Goal: Task Accomplishment & Management: Manage account settings

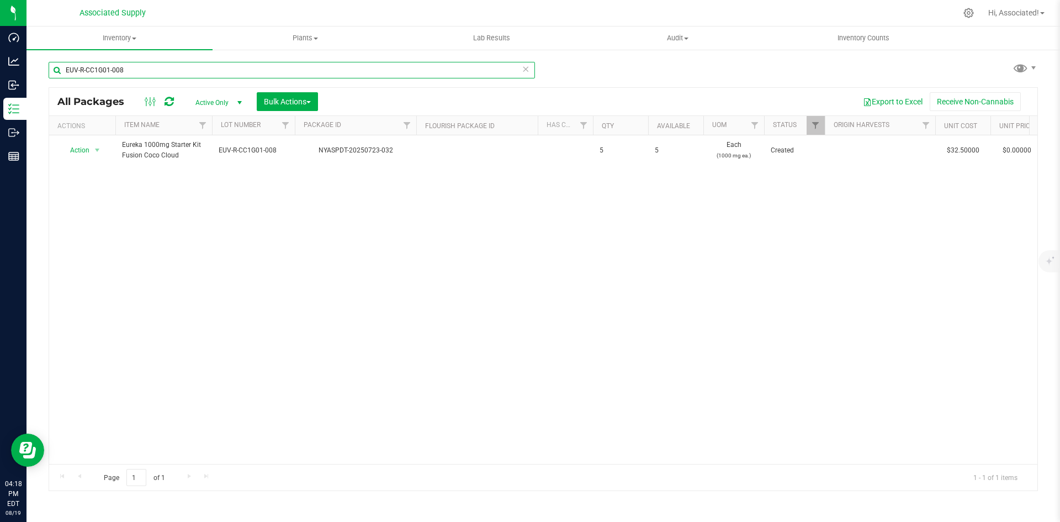
click at [148, 75] on input "EUV-R-CC1G01-008" at bounding box center [292, 70] width 486 height 17
paste input "SA2"
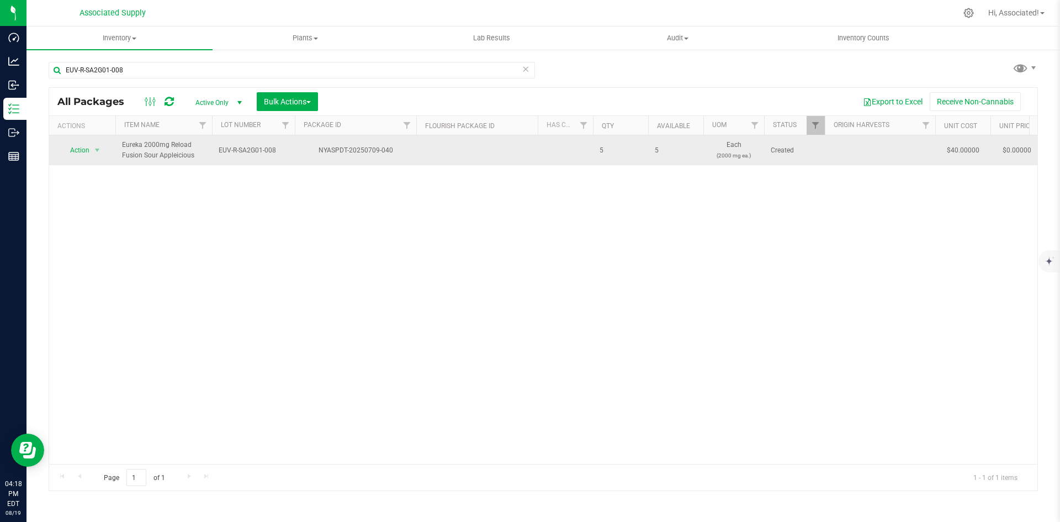
drag, startPoint x: 197, startPoint y: 156, endPoint x: 144, endPoint y: 158, distance: 53.0
click at [144, 158] on span "Eureka 2000mg Reload Fusion Sour Appleicious" at bounding box center [163, 150] width 83 height 21
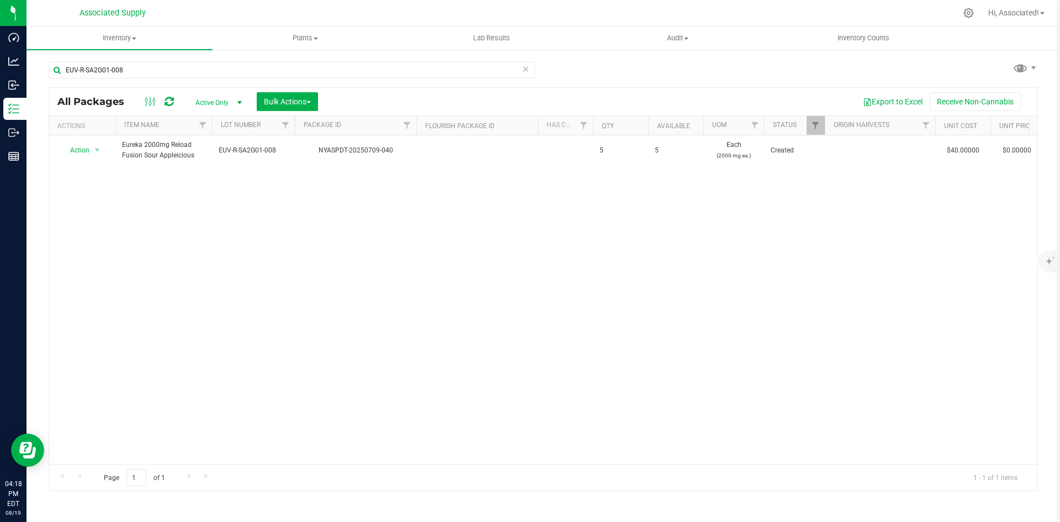
copy span "Sour Appleicious"
click at [270, 248] on div "Action Action Adjust qty Create package Edit attributes Global inventory Locate…" at bounding box center [543, 299] width 988 height 328
click at [251, 267] on div "Action Action Adjust qty Create package Edit attributes Global inventory Locate…" at bounding box center [543, 299] width 988 height 328
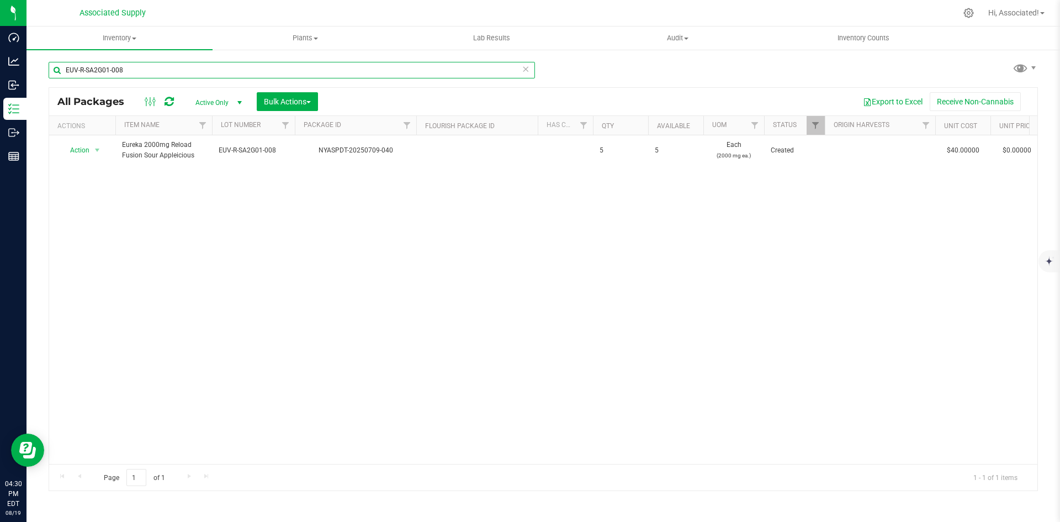
click at [148, 65] on input "EUV-R-SA2G01-008" at bounding box center [292, 70] width 486 height 17
paste input "TT1G-060525"
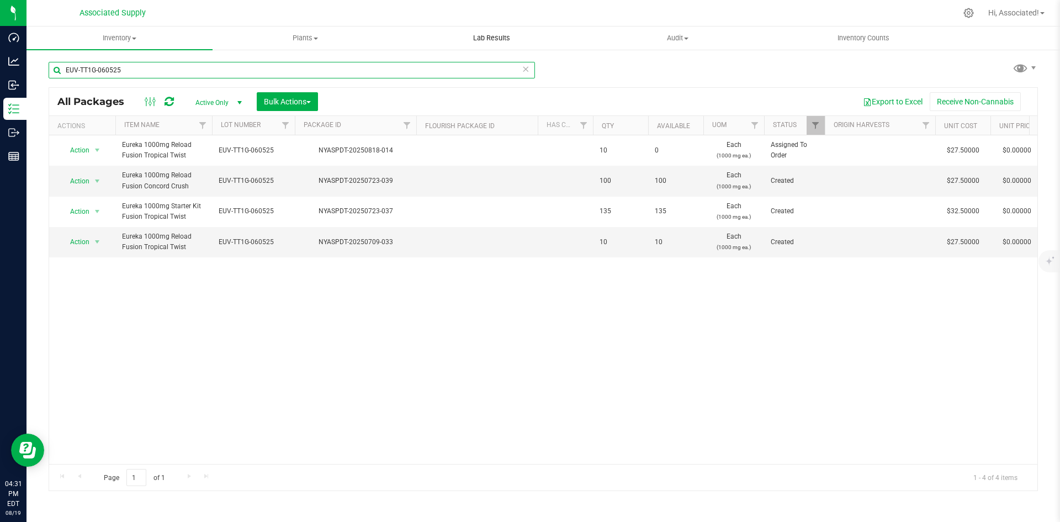
type input "EUV-TT1G-060525"
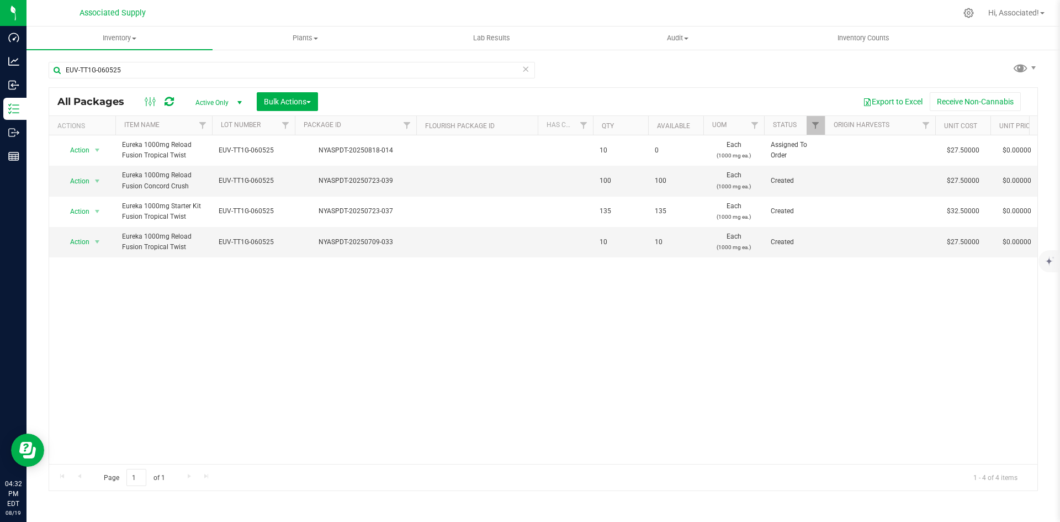
click at [111, 304] on div "Action Action Edit attributes Global inventory Locate package Package audit log…" at bounding box center [543, 299] width 988 height 328
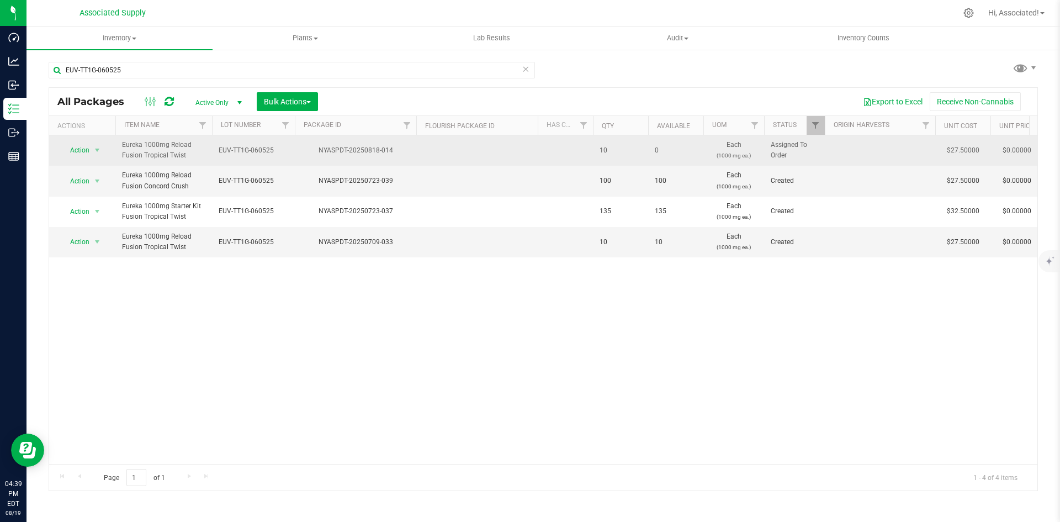
drag, startPoint x: 143, startPoint y: 153, endPoint x: 189, endPoint y: 153, distance: 46.4
click at [189, 153] on span "Eureka 1000mg Reload Fusion Tropical Twist" at bounding box center [163, 150] width 83 height 21
copy span "Tropical Twist"
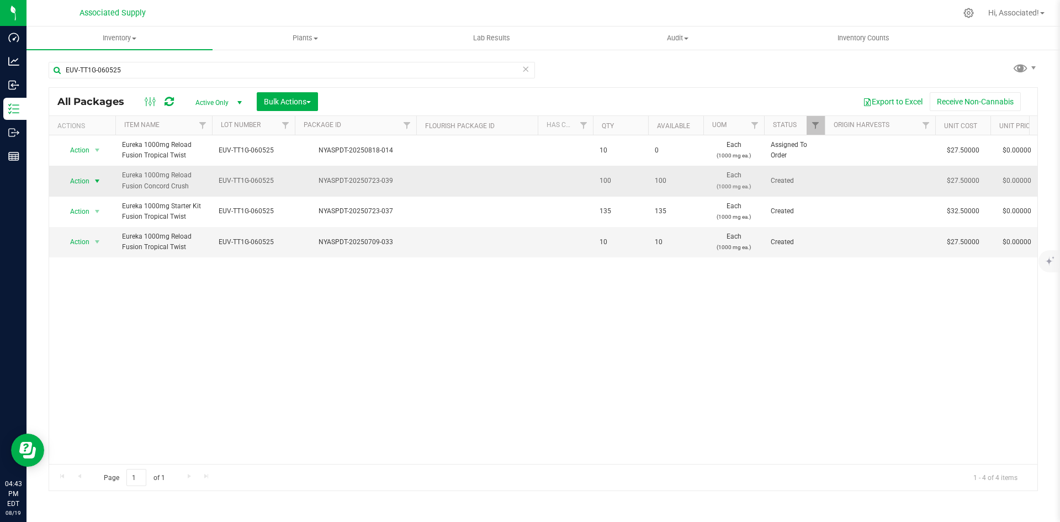
drag, startPoint x: 109, startPoint y: 323, endPoint x: 101, endPoint y: 184, distance: 138.8
click at [109, 323] on div "Action Action Edit attributes Global inventory Locate package Package audit log…" at bounding box center [543, 299] width 988 height 328
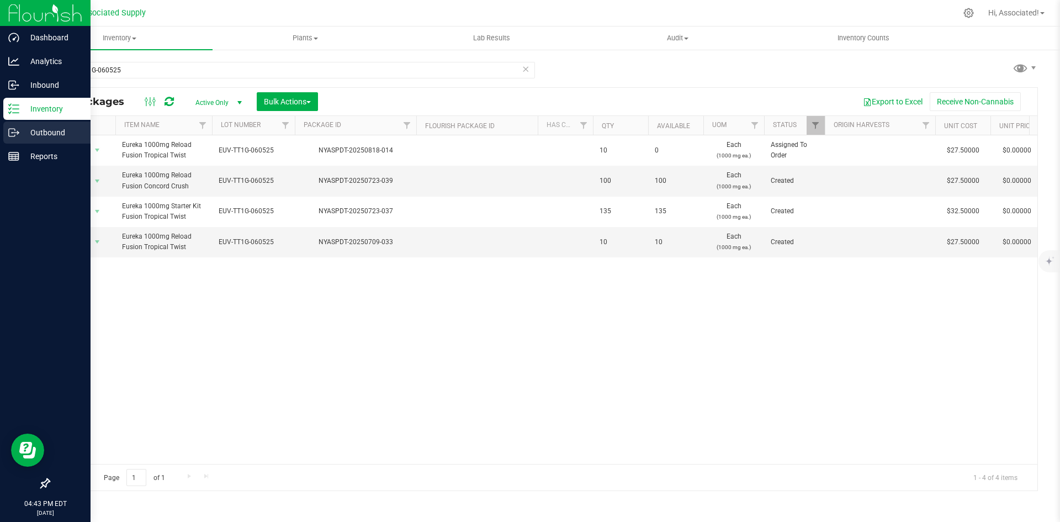
click at [15, 129] on icon at bounding box center [12, 133] width 6 height 8
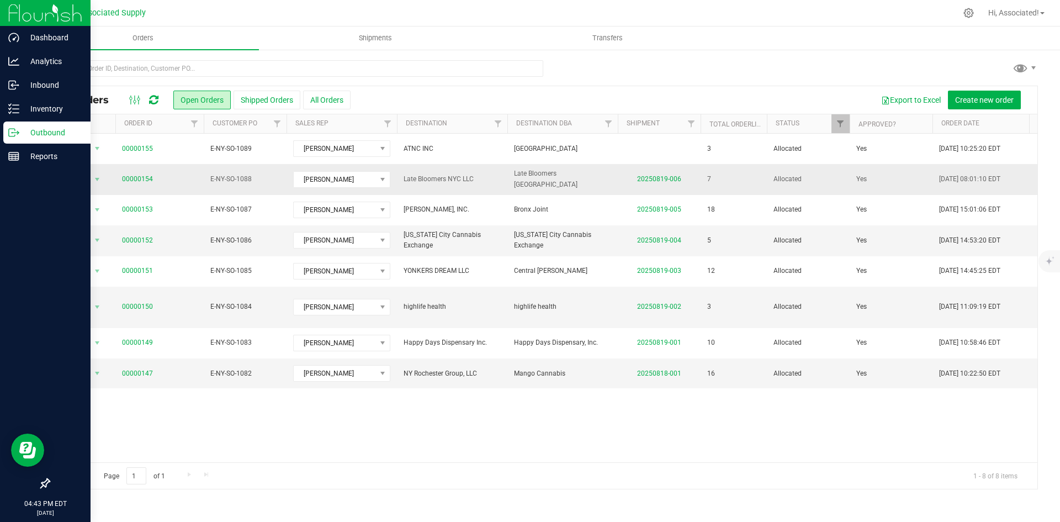
click at [499, 180] on span "Late Bloomers NYC LLC" at bounding box center [451, 179] width 97 height 10
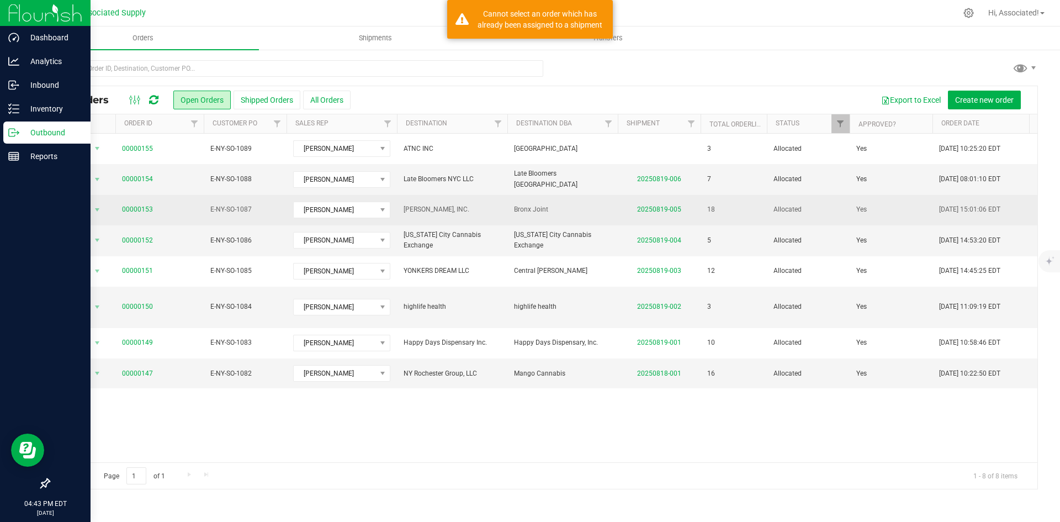
click at [496, 209] on span "[PERSON_NAME], INC." at bounding box center [451, 209] width 97 height 10
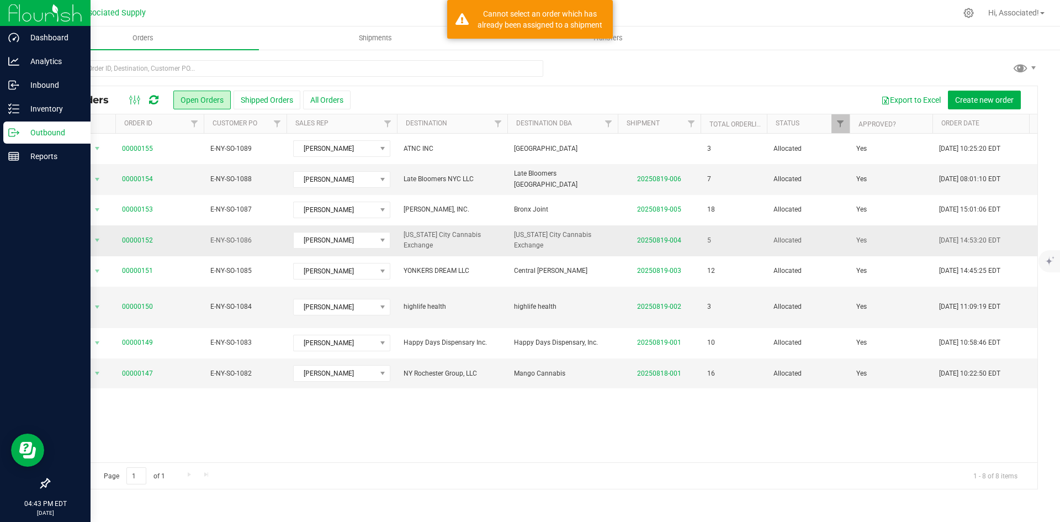
click at [492, 244] on span "[US_STATE] City Cannabis Exchange" at bounding box center [451, 240] width 97 height 21
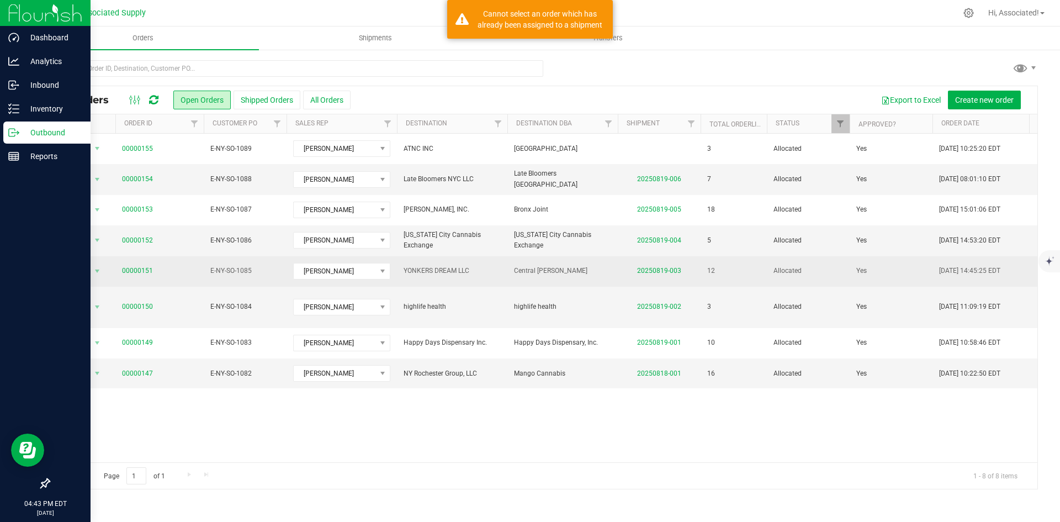
click at [493, 272] on span "YONKERS DREAM LLC" at bounding box center [451, 270] width 97 height 10
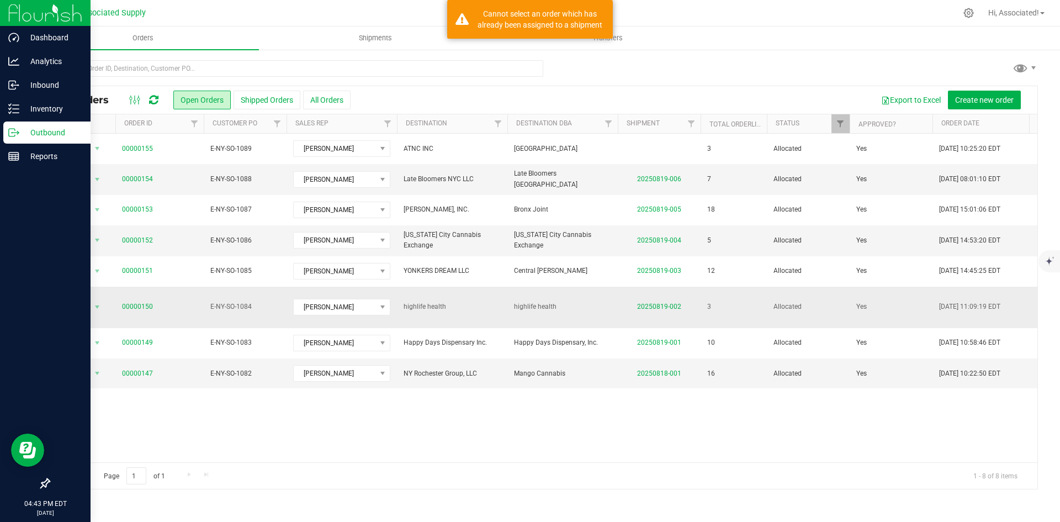
click at [492, 307] on td "highlife health" at bounding box center [452, 306] width 110 height 41
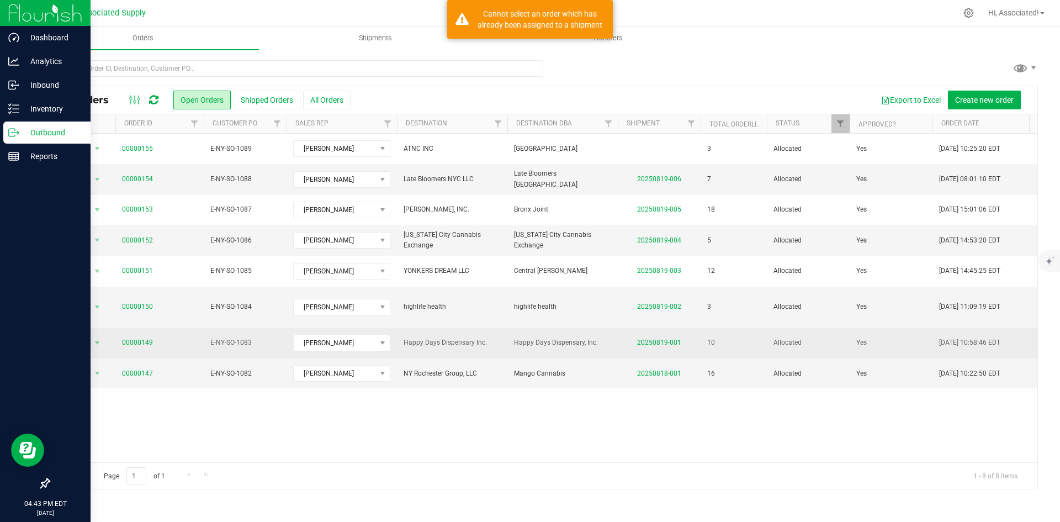
click at [510, 337] on td "Happy Days Dispensary, Inc." at bounding box center [562, 343] width 110 height 30
click at [509, 338] on td "Happy Days Dispensary, Inc." at bounding box center [562, 343] width 110 height 30
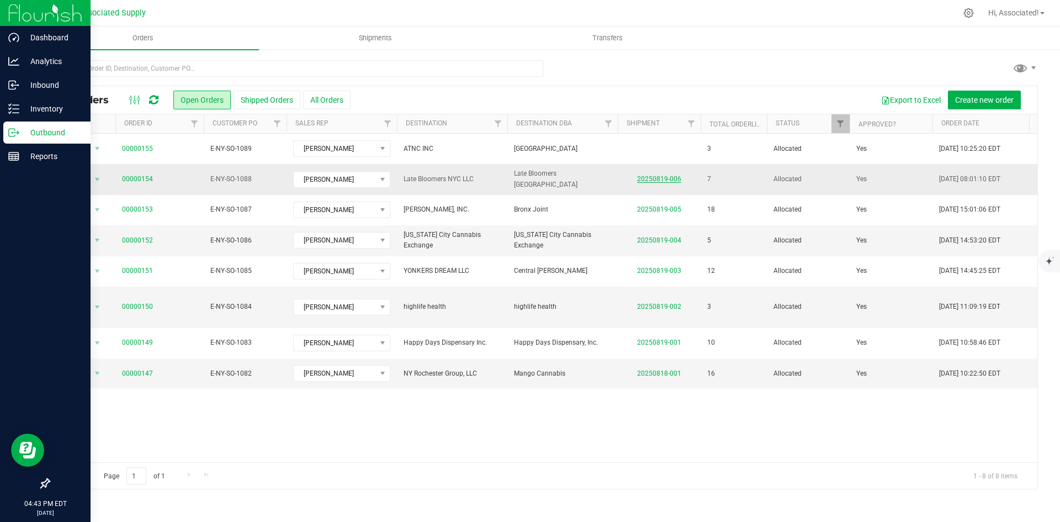
click at [661, 178] on link "20250819-006" at bounding box center [659, 179] width 44 height 8
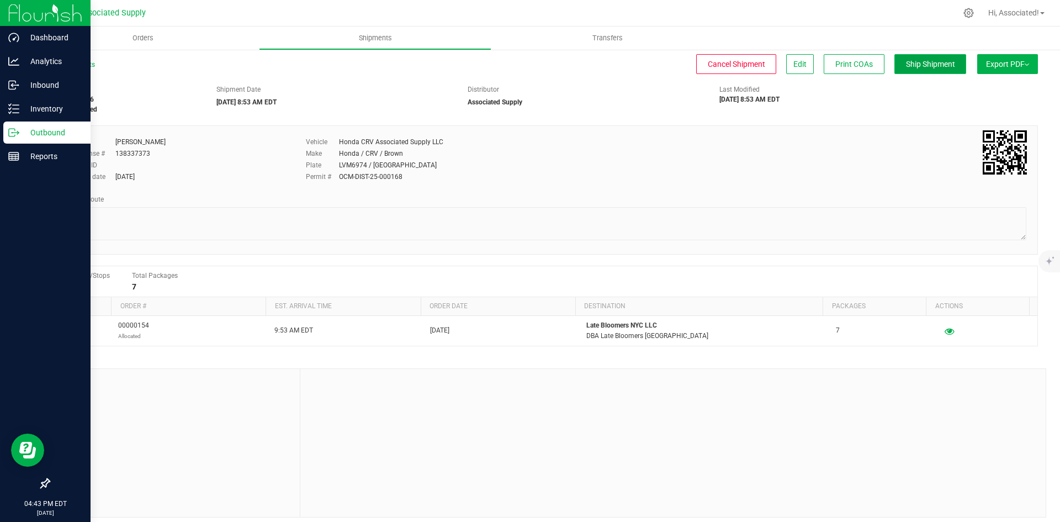
click at [928, 60] on span "Ship Shipment" at bounding box center [930, 64] width 49 height 9
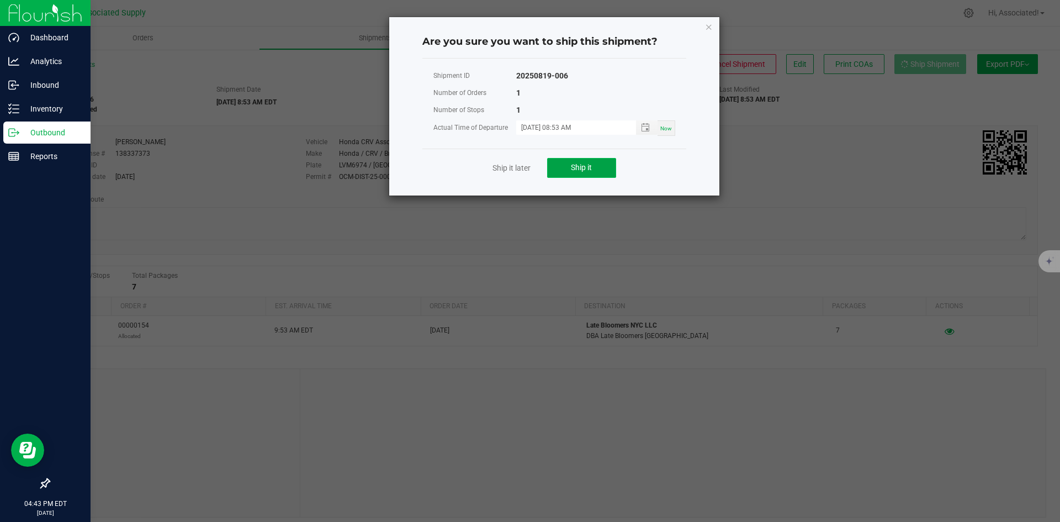
click at [594, 169] on button "Ship it" at bounding box center [581, 168] width 69 height 20
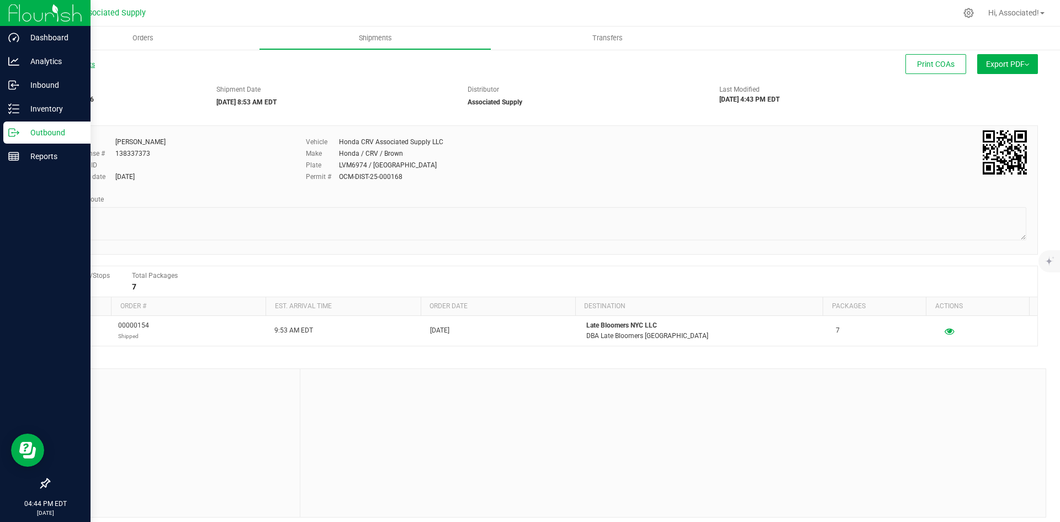
click at [76, 67] on link "All Shipments" at bounding box center [72, 65] width 46 height 8
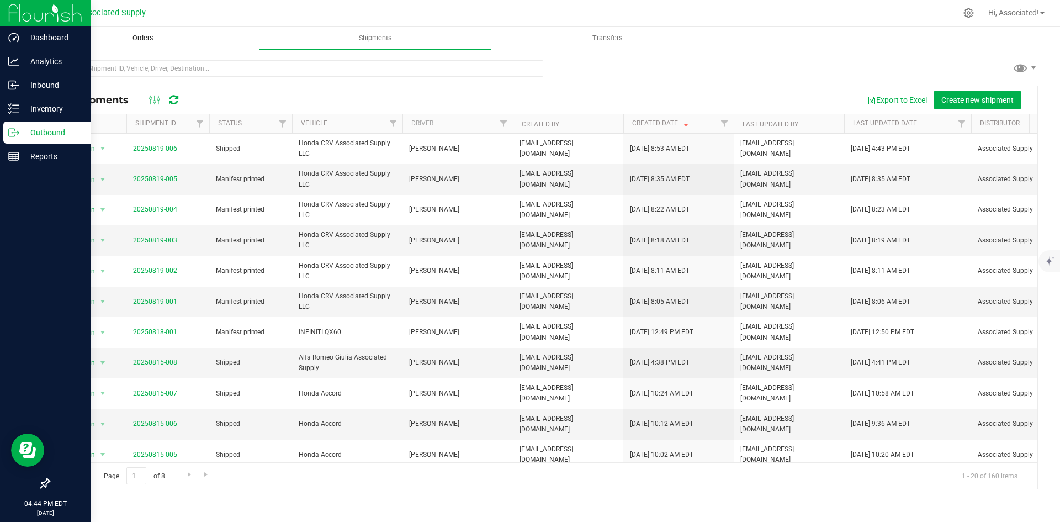
click at [145, 41] on span "Orders" at bounding box center [143, 38] width 51 height 10
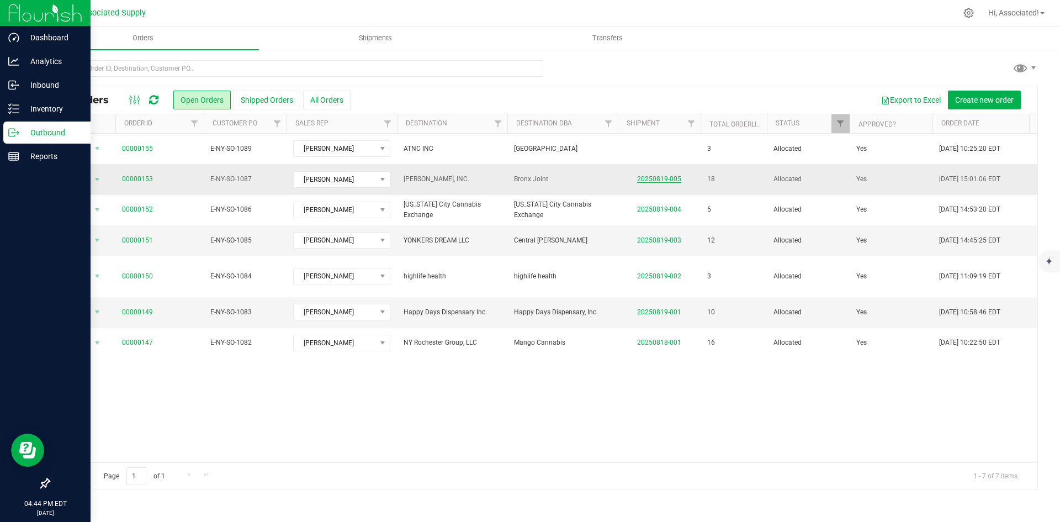
click at [654, 177] on link "20250819-005" at bounding box center [659, 179] width 44 height 8
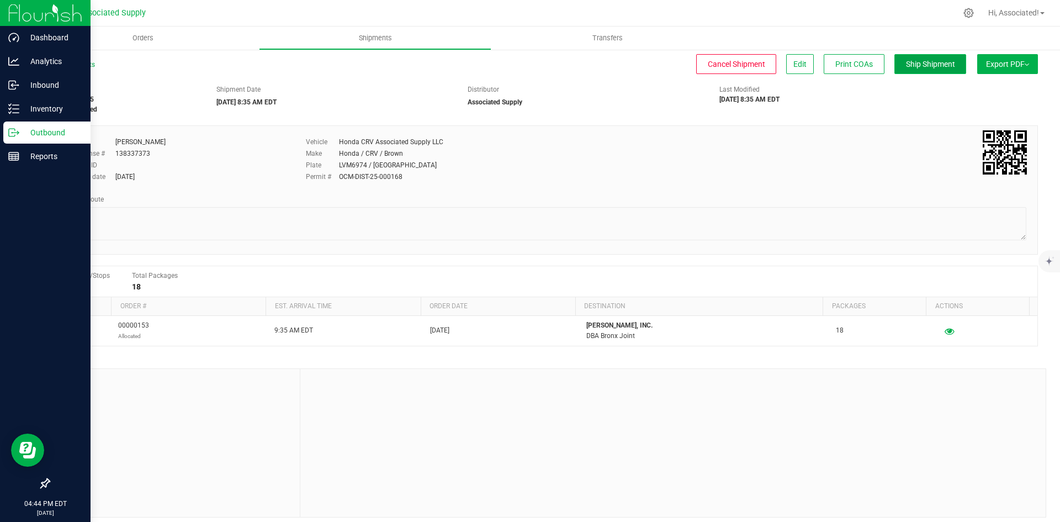
click at [934, 69] on button "Ship Shipment" at bounding box center [930, 64] width 72 height 20
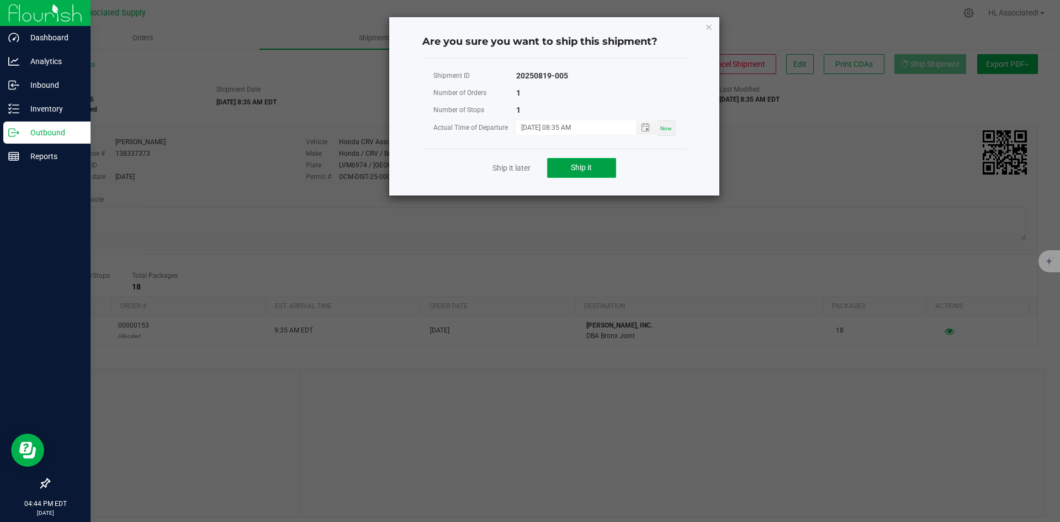
click at [584, 169] on span "Ship it" at bounding box center [581, 167] width 21 height 9
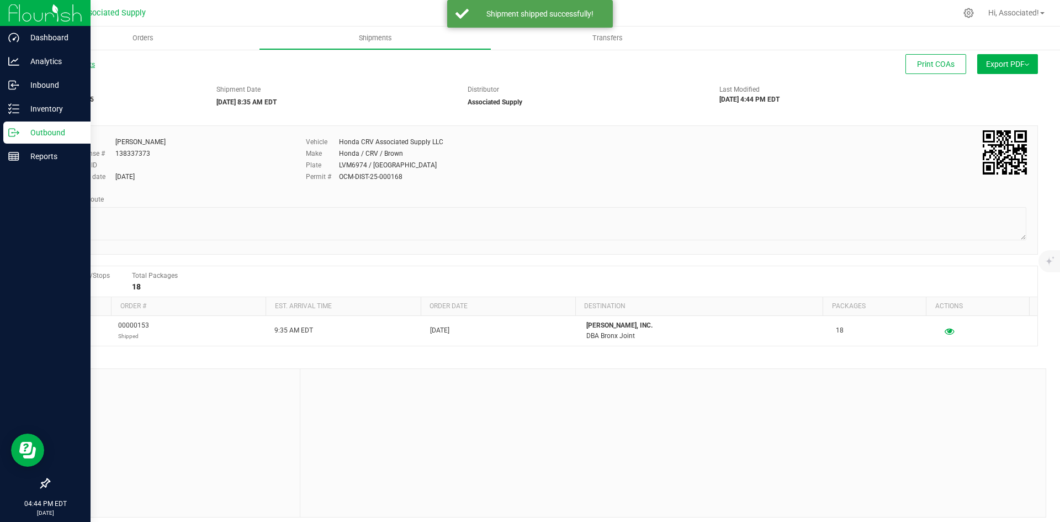
click at [79, 66] on link "All Shipments" at bounding box center [72, 65] width 46 height 8
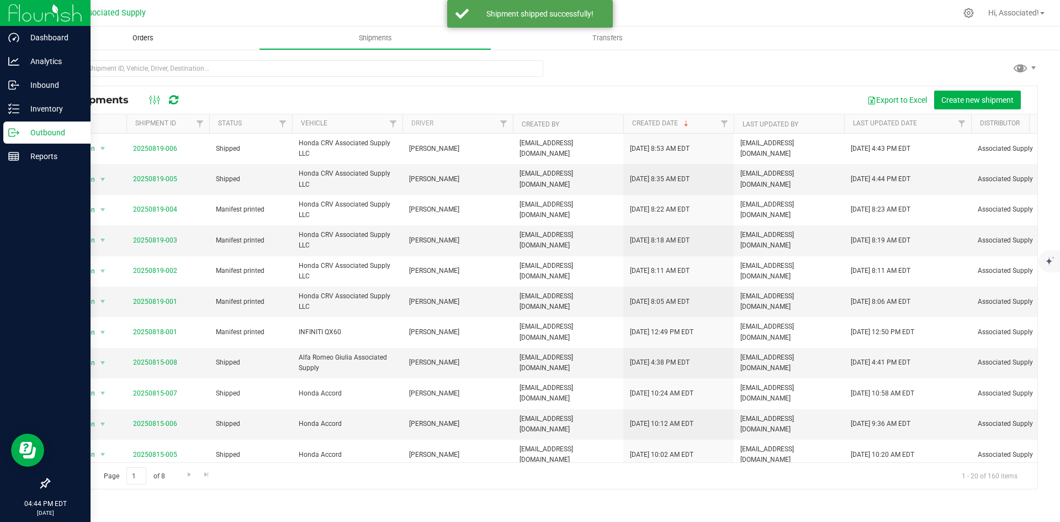
click at [143, 38] on span "Orders" at bounding box center [143, 38] width 51 height 10
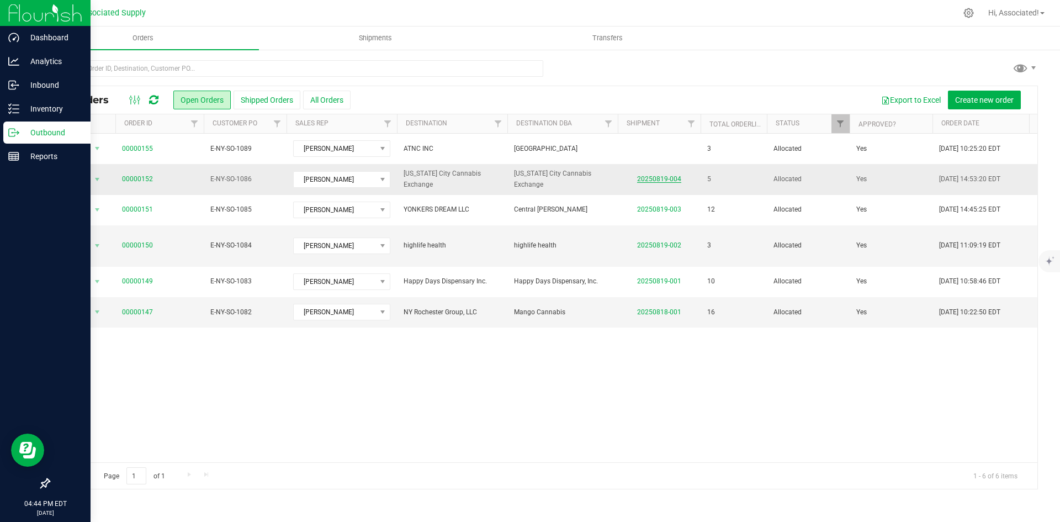
click at [668, 178] on link "20250819-004" at bounding box center [659, 179] width 44 height 8
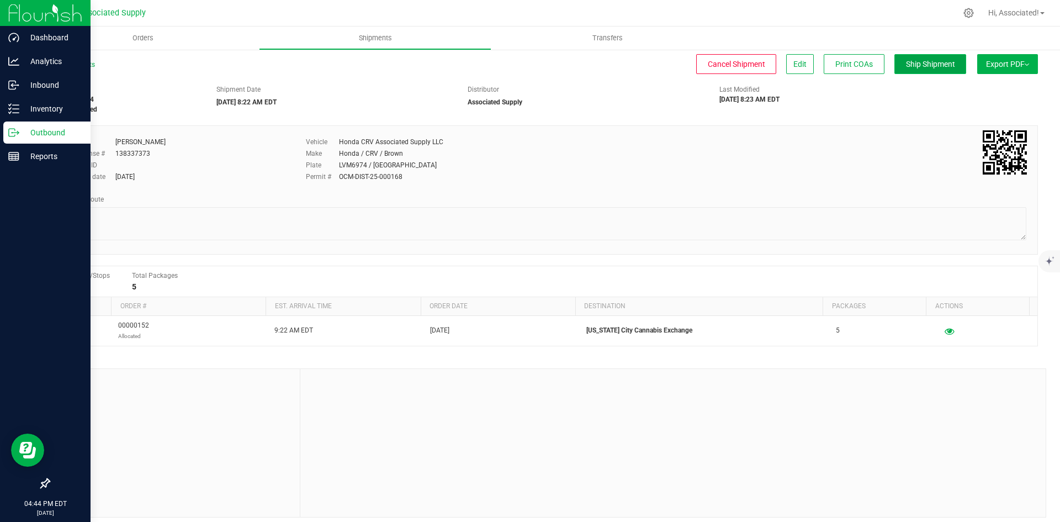
click at [931, 65] on span "Ship Shipment" at bounding box center [930, 64] width 49 height 9
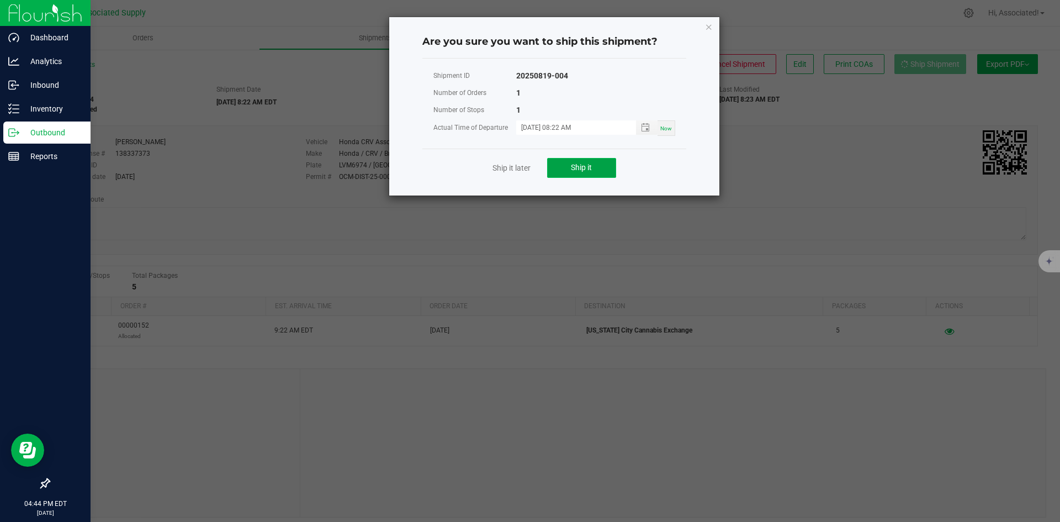
click at [578, 166] on span "Ship it" at bounding box center [581, 167] width 21 height 9
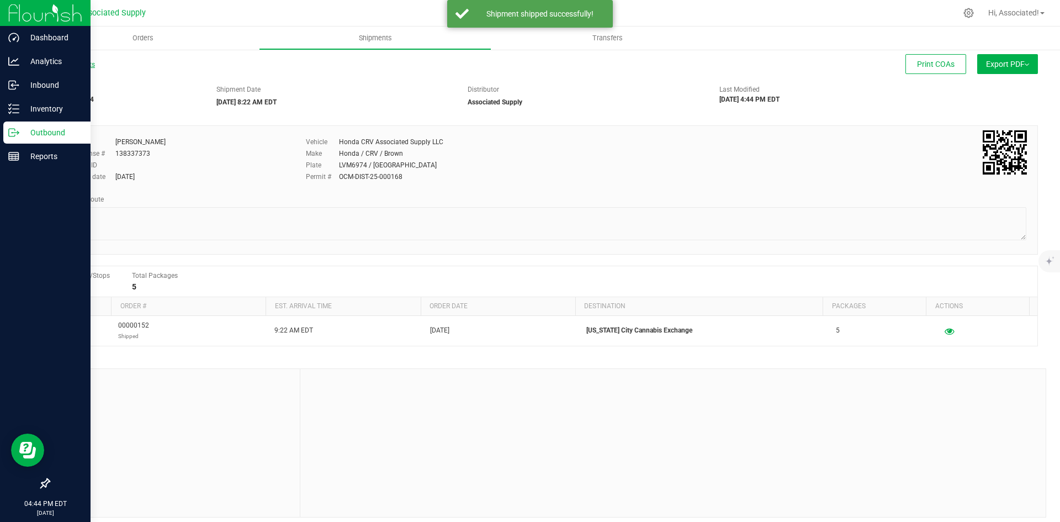
click at [61, 65] on link "All Shipments" at bounding box center [72, 65] width 46 height 8
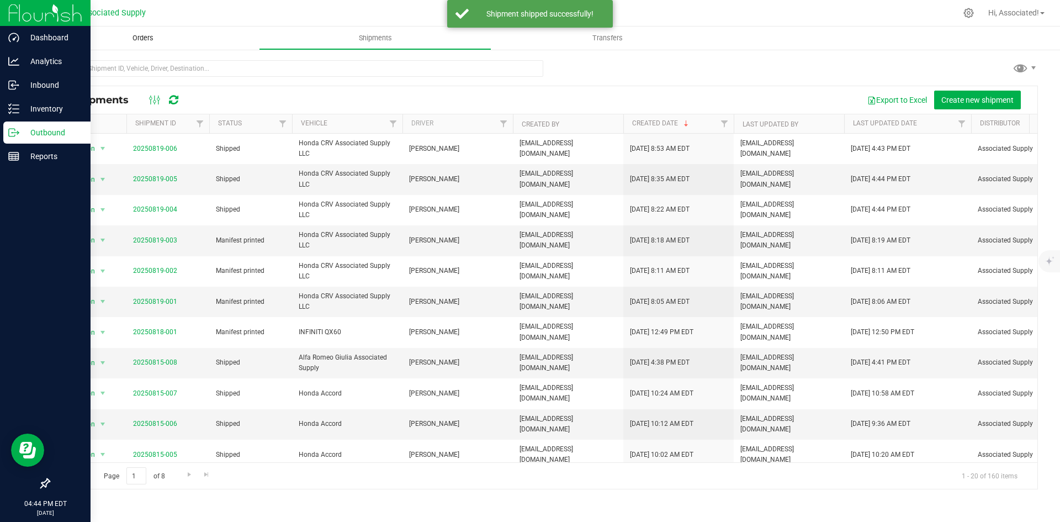
click at [135, 37] on span "Orders" at bounding box center [143, 38] width 51 height 10
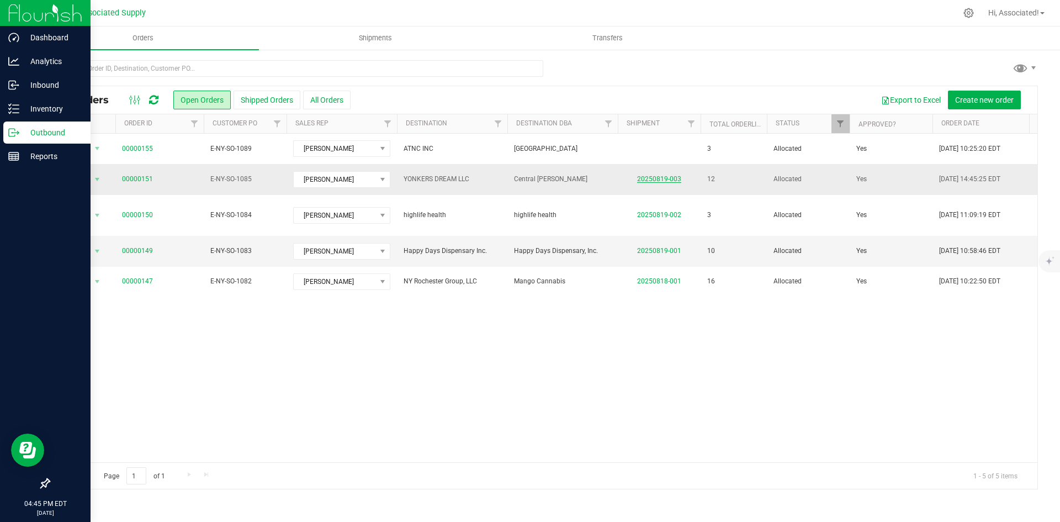
click at [663, 179] on link "20250819-003" at bounding box center [659, 179] width 44 height 8
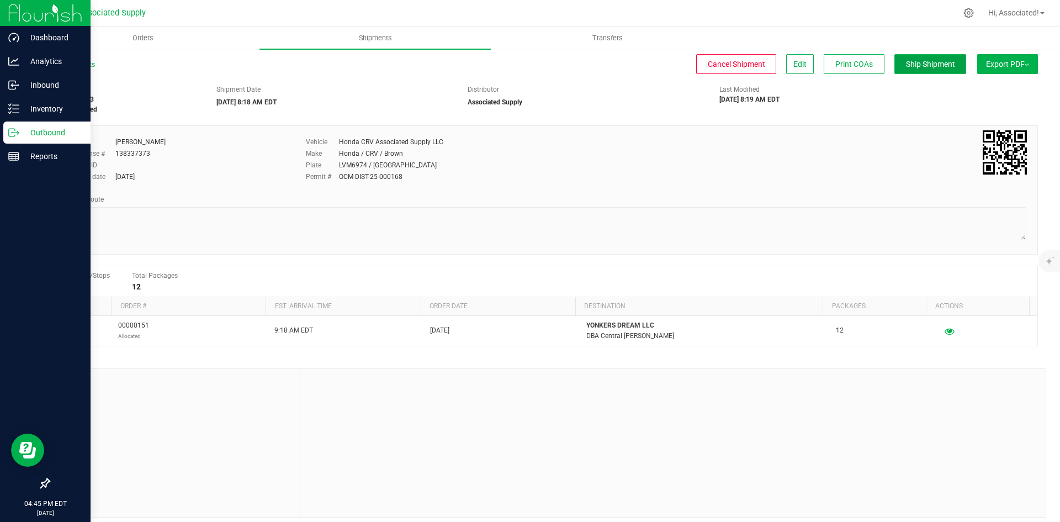
click at [924, 67] on span "Ship Shipment" at bounding box center [930, 64] width 49 height 9
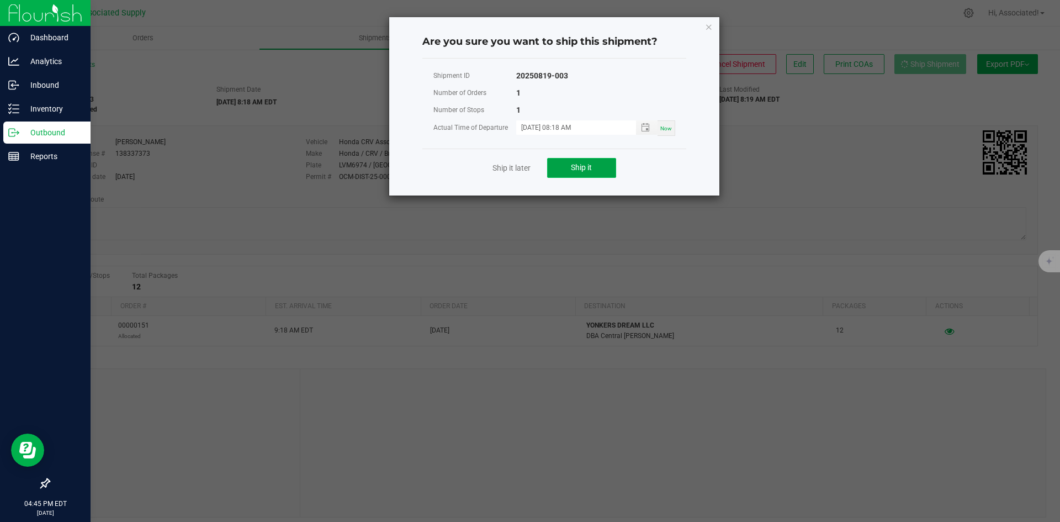
click at [603, 167] on button "Ship it" at bounding box center [581, 168] width 69 height 20
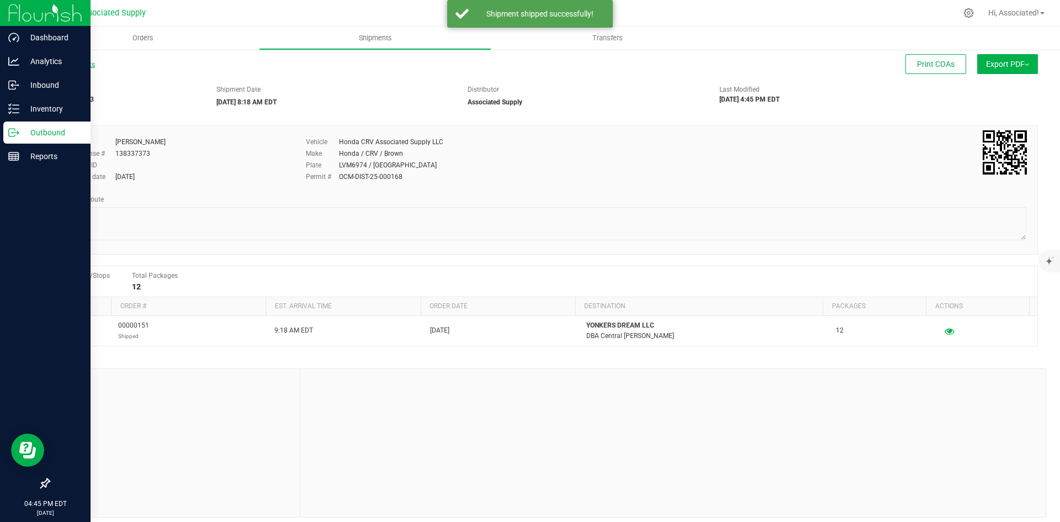
click at [84, 65] on link "All Shipments" at bounding box center [72, 65] width 46 height 8
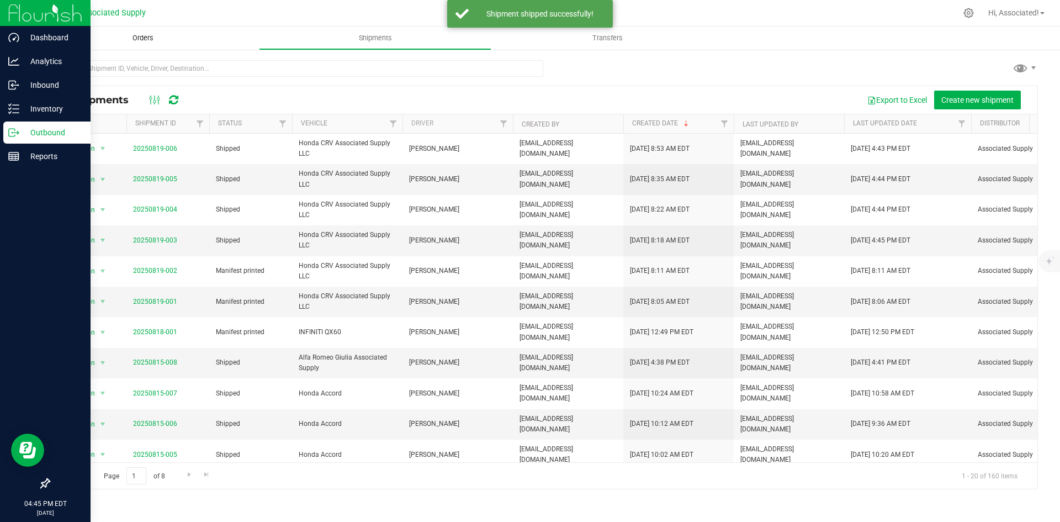
click at [131, 39] on span "Orders" at bounding box center [143, 38] width 51 height 10
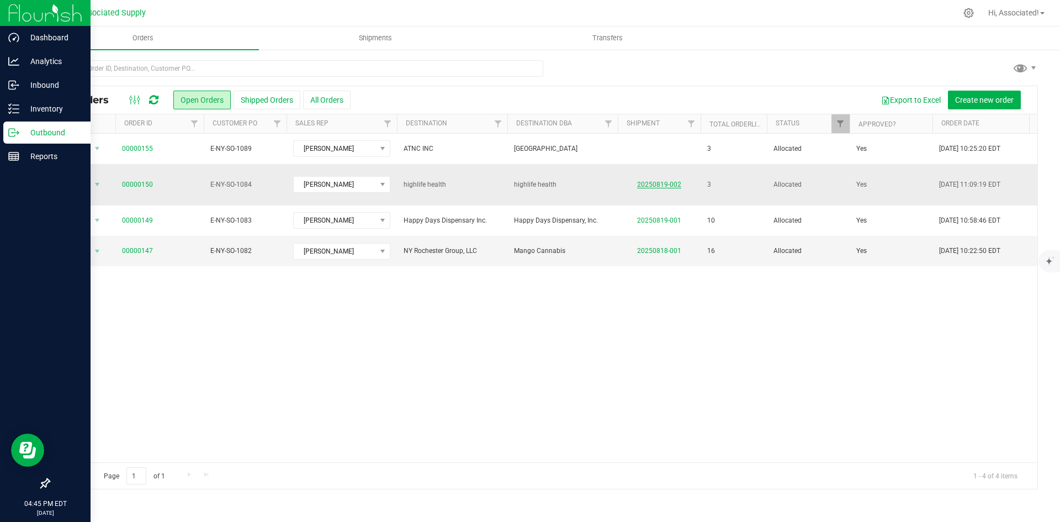
click at [653, 182] on link "20250819-002" at bounding box center [659, 184] width 44 height 8
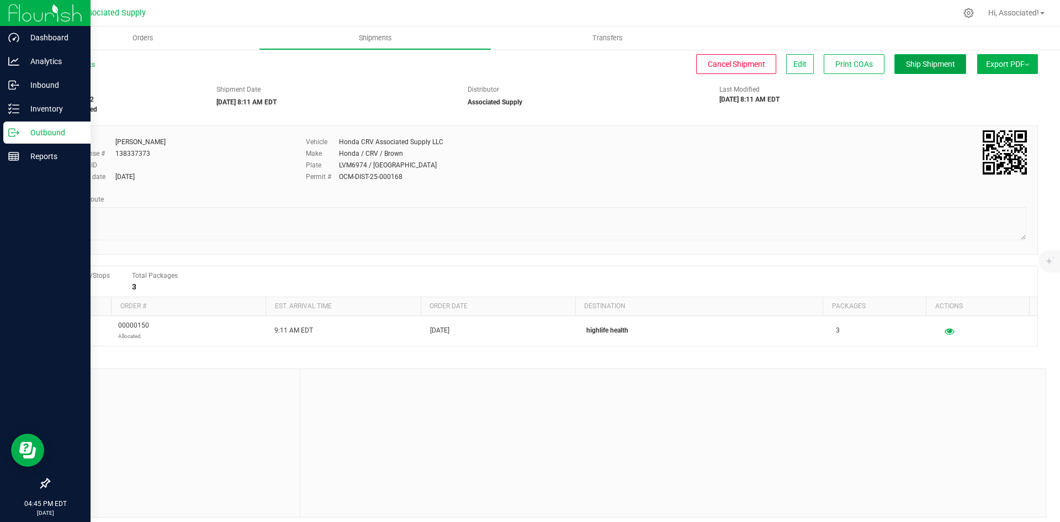
click at [922, 60] on span "Ship Shipment" at bounding box center [930, 64] width 49 height 9
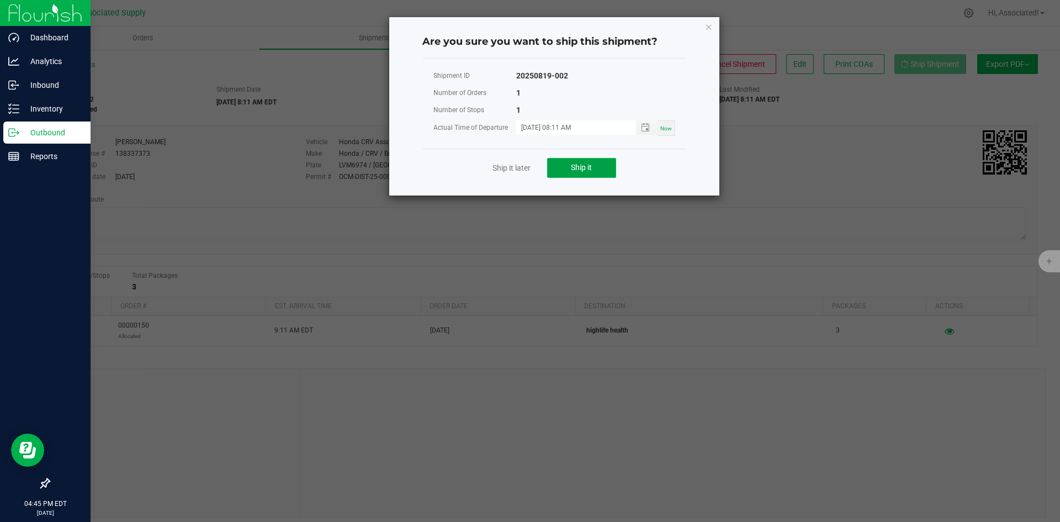
click at [578, 165] on span "Ship it" at bounding box center [581, 167] width 21 height 9
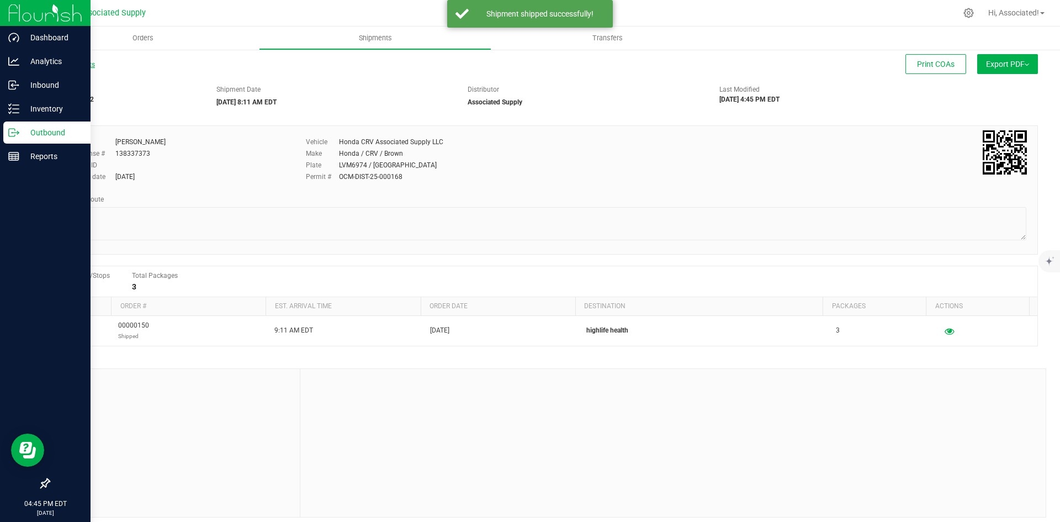
click at [78, 63] on link "All Shipments" at bounding box center [72, 65] width 46 height 8
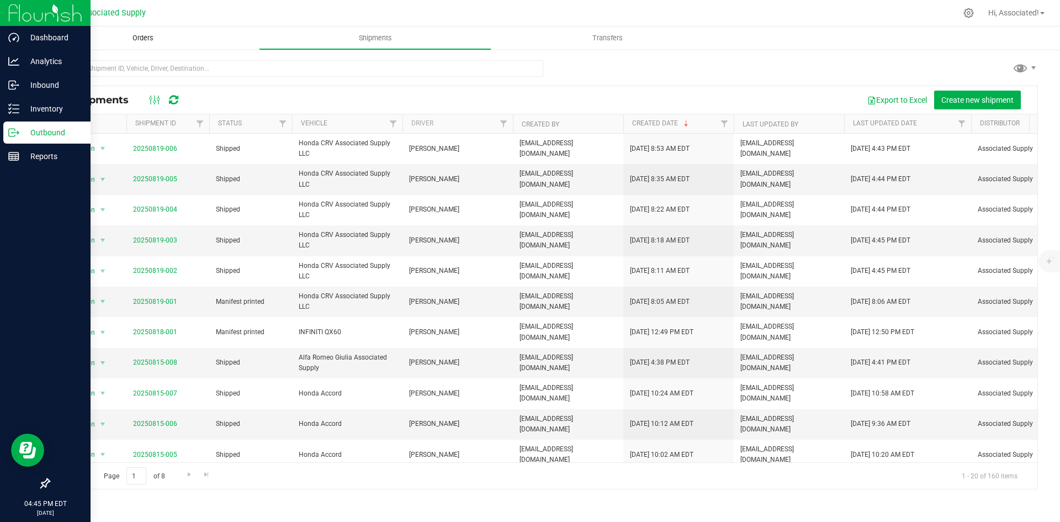
click at [147, 37] on span "Orders" at bounding box center [143, 38] width 51 height 10
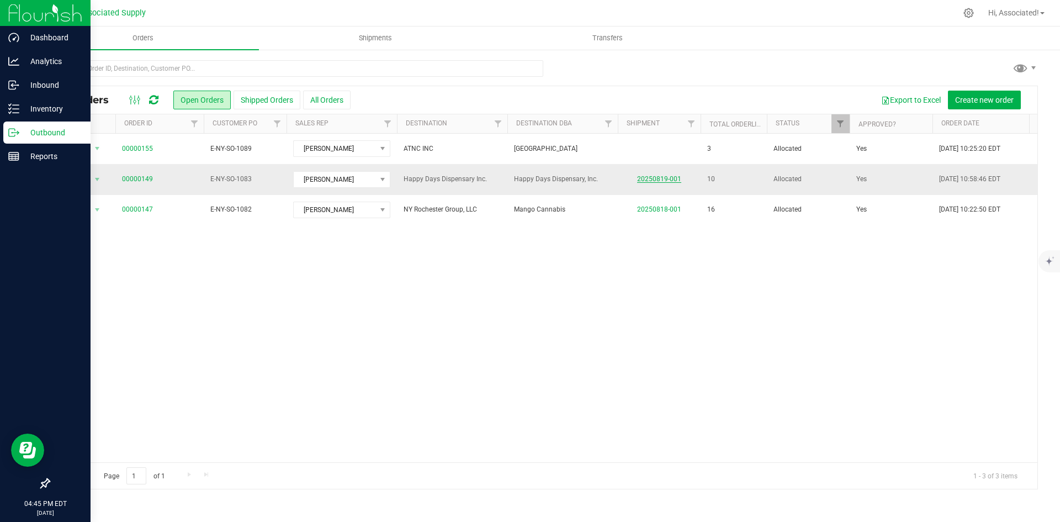
click at [666, 177] on link "20250819-001" at bounding box center [659, 179] width 44 height 8
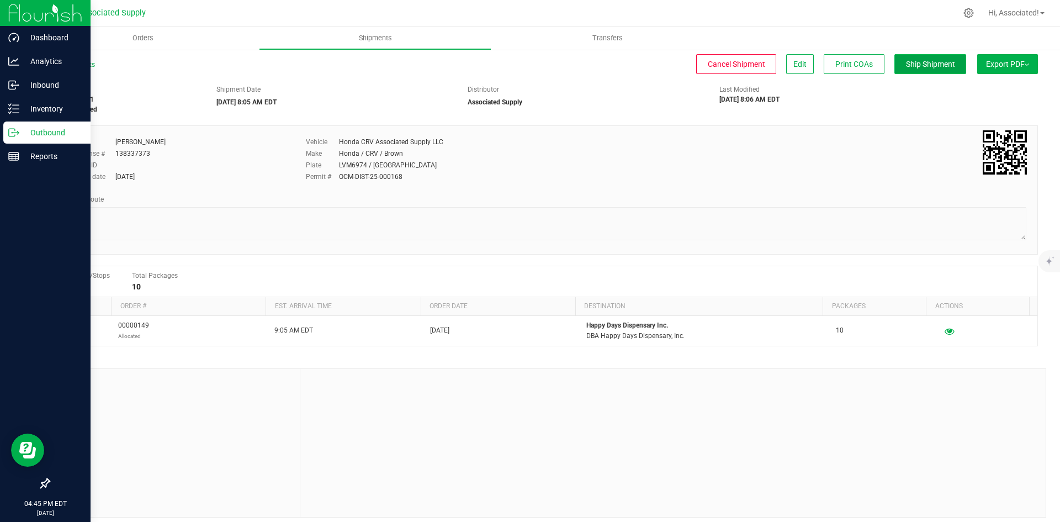
click at [927, 64] on span "Ship Shipment" at bounding box center [930, 64] width 49 height 9
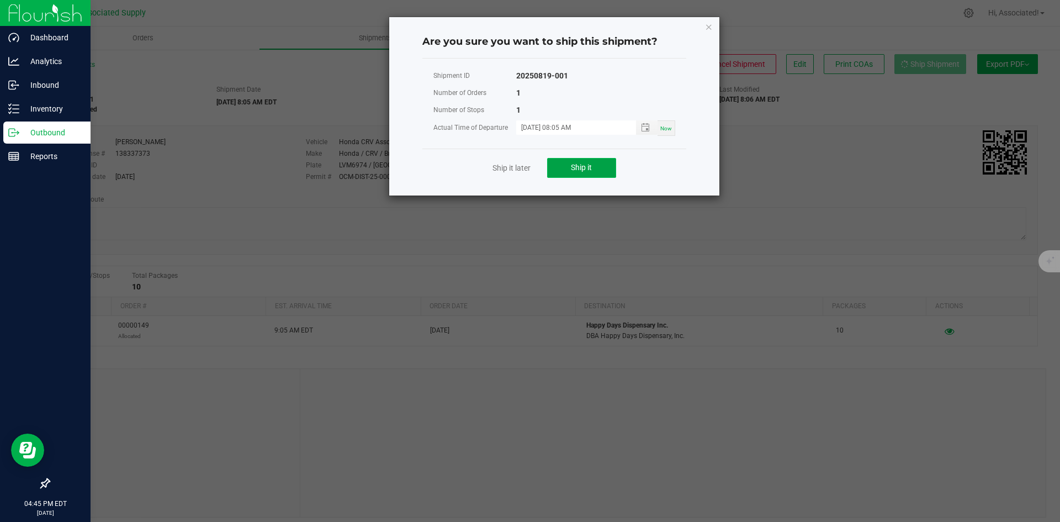
click at [589, 164] on span "Ship it" at bounding box center [581, 167] width 21 height 9
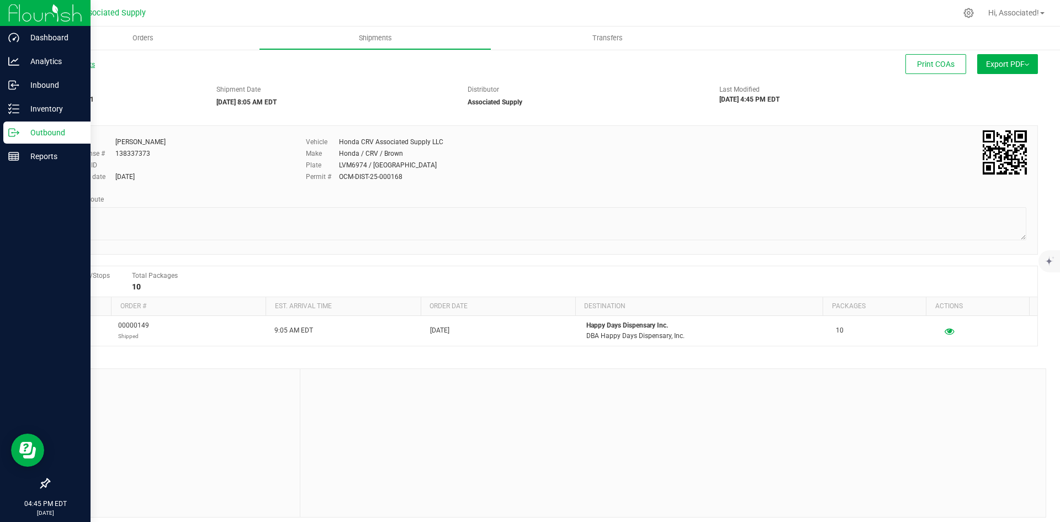
click at [73, 65] on link "All Shipments" at bounding box center [72, 65] width 46 height 8
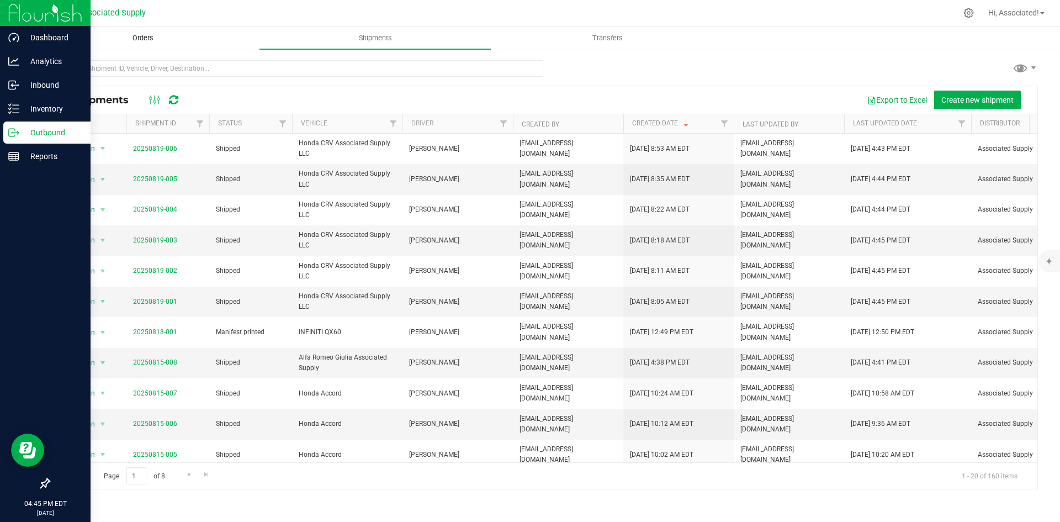
click at [149, 36] on span "Orders" at bounding box center [143, 38] width 51 height 10
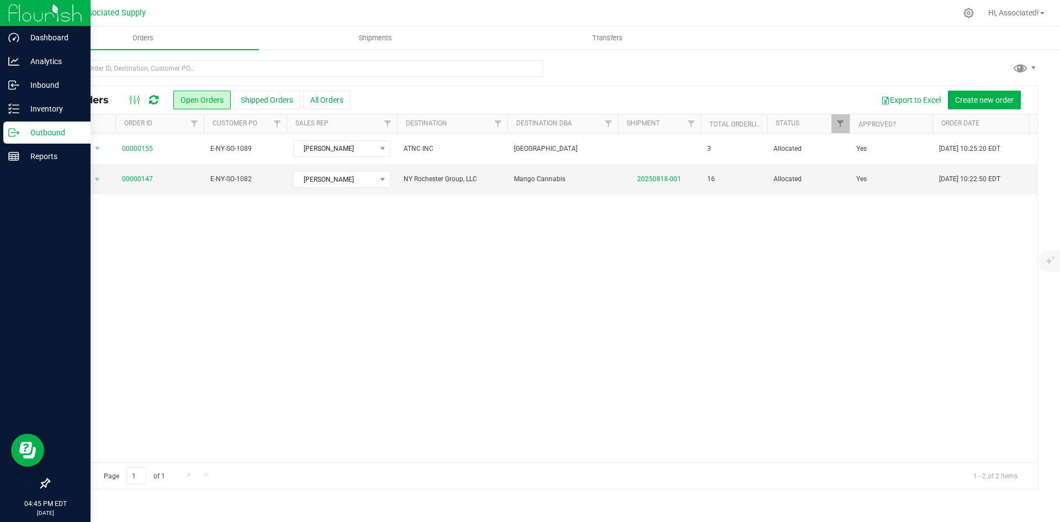
click at [517, 306] on div "Action Action Cancel order Clone order Edit order Mark as fully paid Order audi…" at bounding box center [543, 298] width 988 height 328
click at [334, 98] on button "All Orders" at bounding box center [326, 100] width 47 height 19
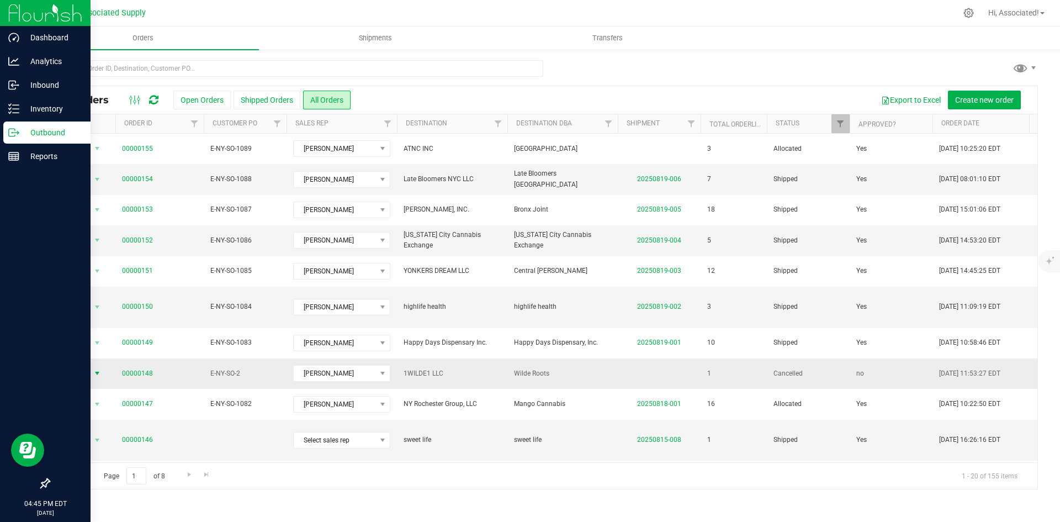
click at [95, 369] on span "select" at bounding box center [97, 373] width 9 height 9
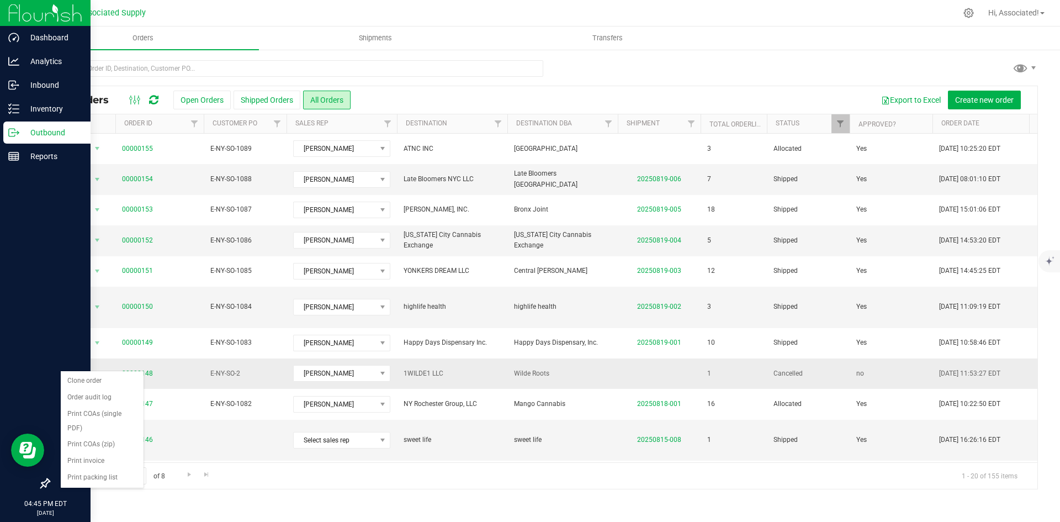
click at [228, 368] on span "E-NY-SO-2" at bounding box center [245, 373] width 70 height 10
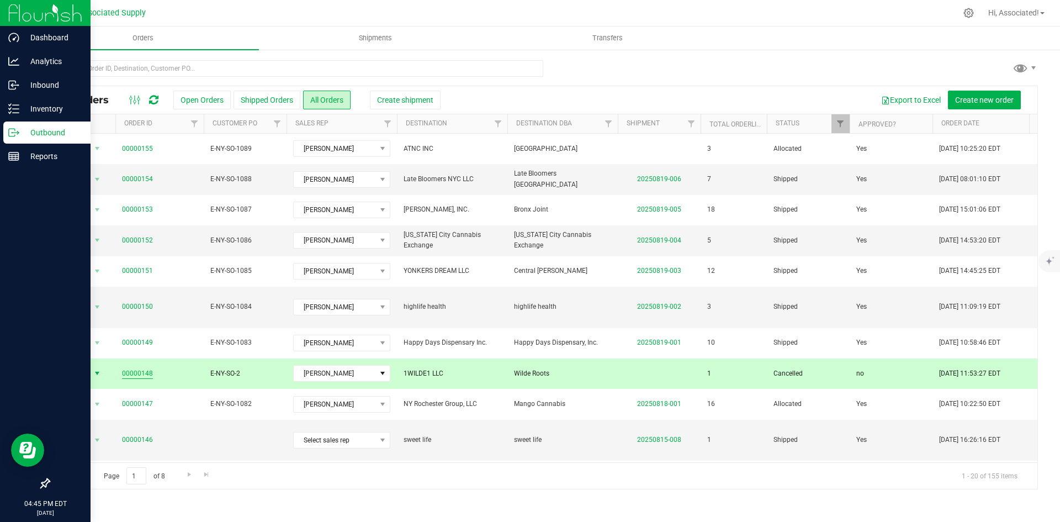
click at [148, 368] on link "00000148" at bounding box center [137, 373] width 31 height 10
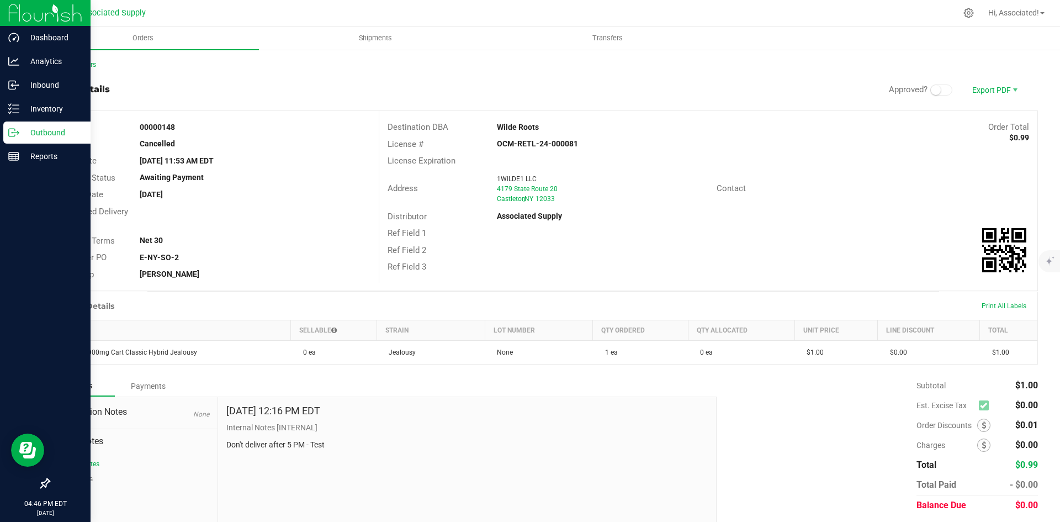
click at [698, 153] on div "License Expiration" at bounding box center [708, 160] width 658 height 17
click at [83, 65] on link "Back to Orders" at bounding box center [72, 65] width 47 height 8
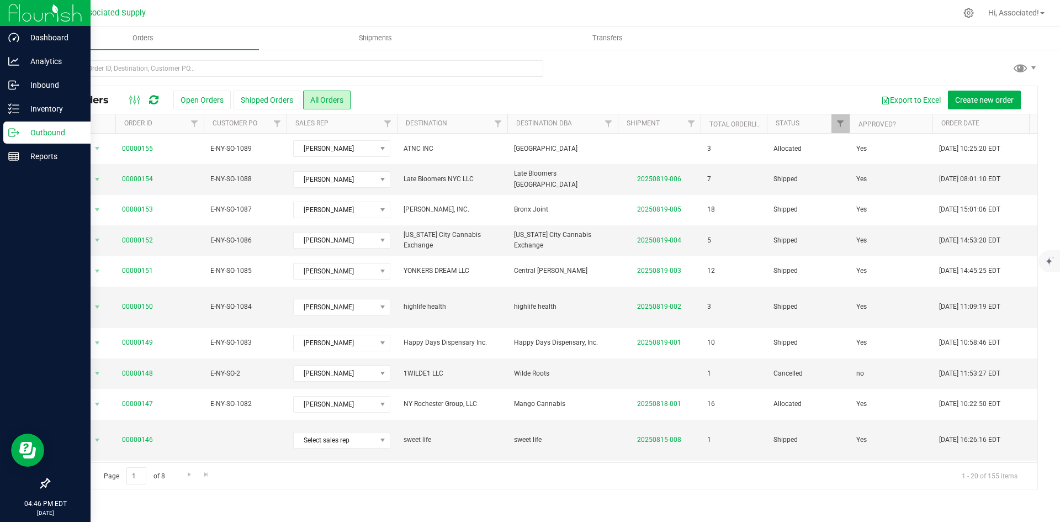
click at [470, 96] on div "Export to Excel Create new order" at bounding box center [689, 100] width 678 height 19
click at [329, 95] on button "All Orders" at bounding box center [326, 100] width 47 height 19
click at [416, 94] on div "Export to Excel Create new order" at bounding box center [689, 100] width 678 height 19
click at [156, 66] on input "text" at bounding box center [296, 68] width 495 height 17
click at [127, 66] on input "text" at bounding box center [296, 68] width 495 height 17
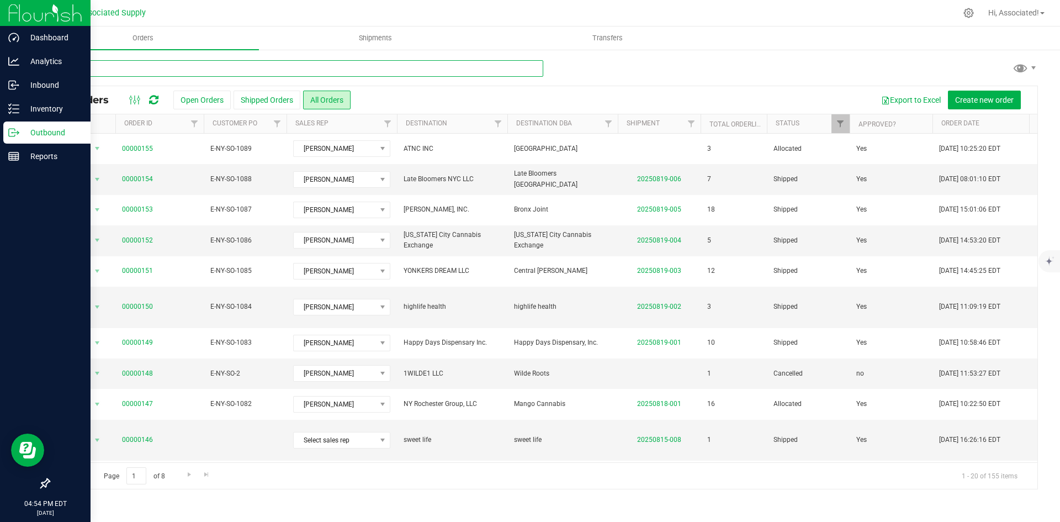
click at [127, 66] on input "text" at bounding box center [296, 68] width 495 height 17
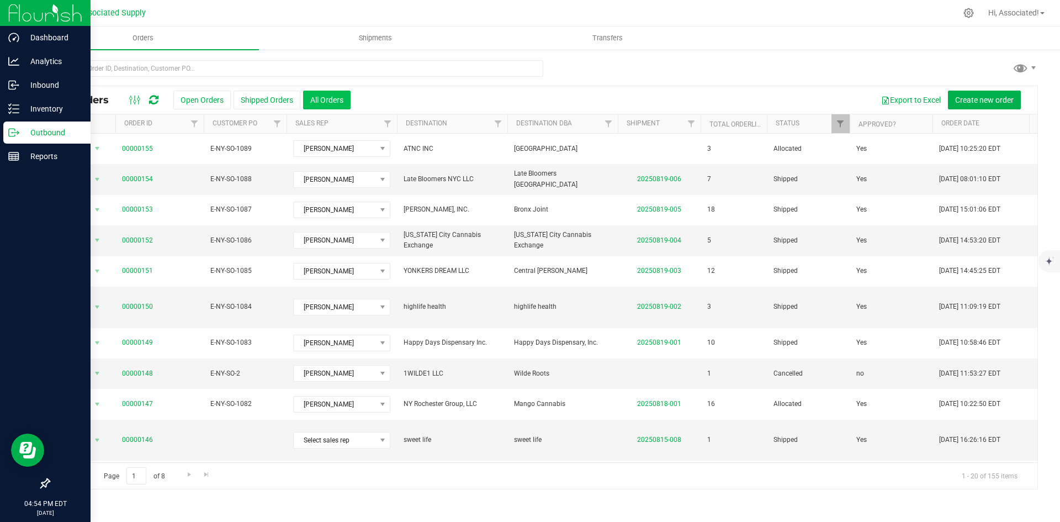
click at [337, 98] on button "All Orders" at bounding box center [326, 100] width 47 height 19
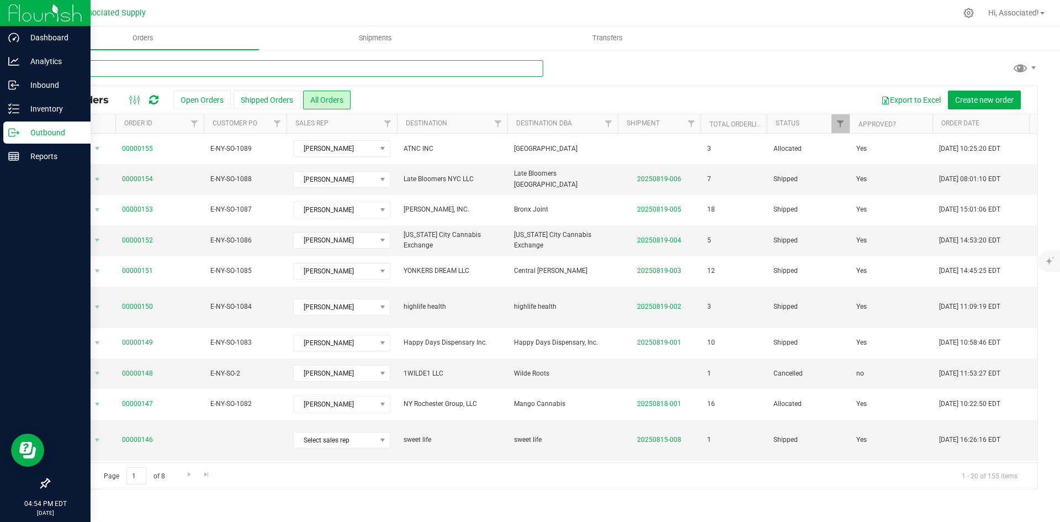
click at [174, 65] on input "text" at bounding box center [296, 68] width 495 height 17
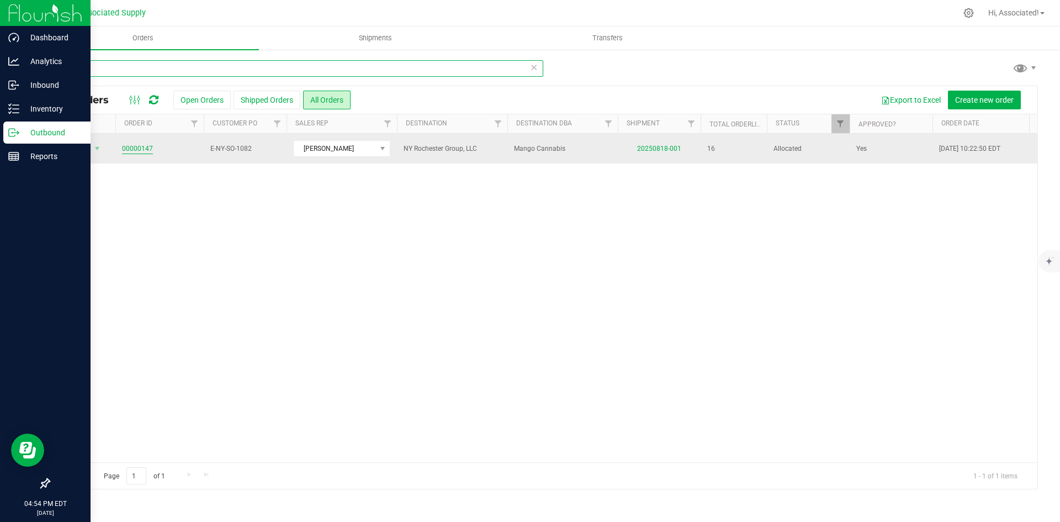
type input "mango"
click at [141, 148] on link "00000147" at bounding box center [137, 148] width 31 height 10
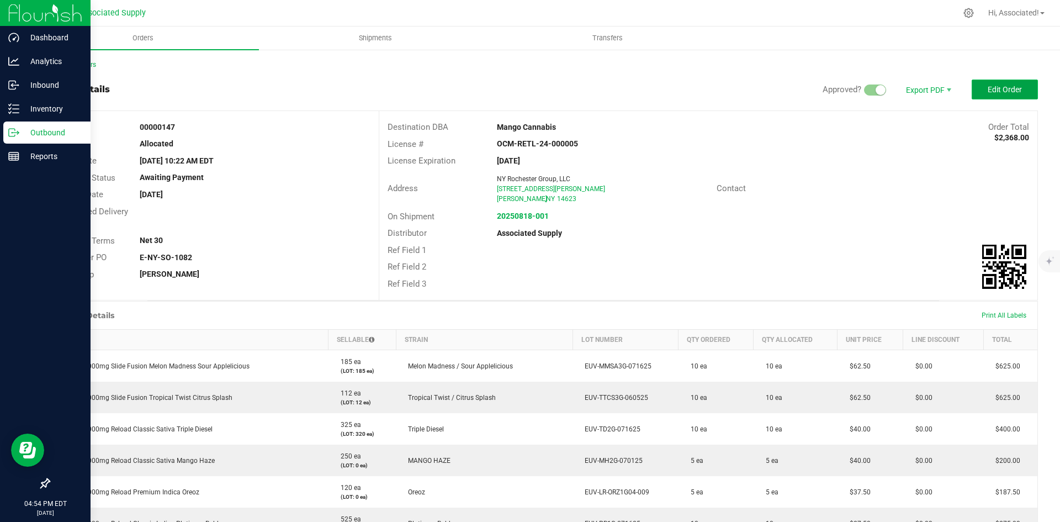
click at [1011, 83] on button "Edit Order" at bounding box center [1004, 89] width 66 height 20
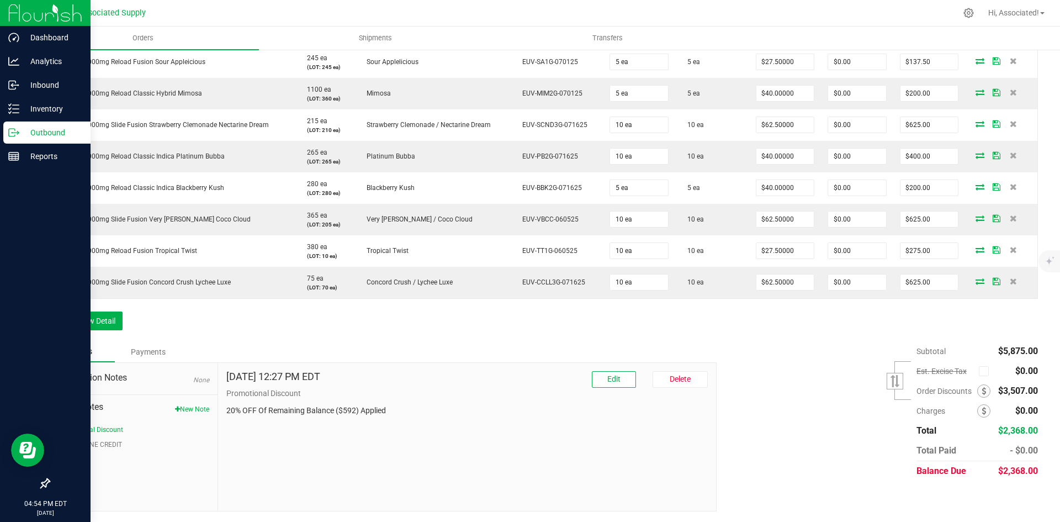
scroll to position [588, 0]
click at [981, 391] on icon at bounding box center [983, 390] width 4 height 8
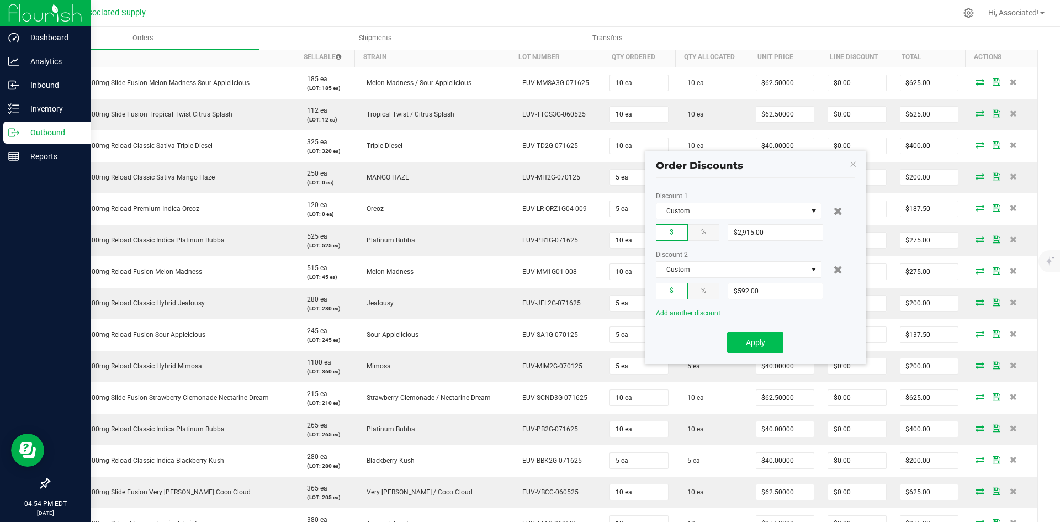
scroll to position [312, 0]
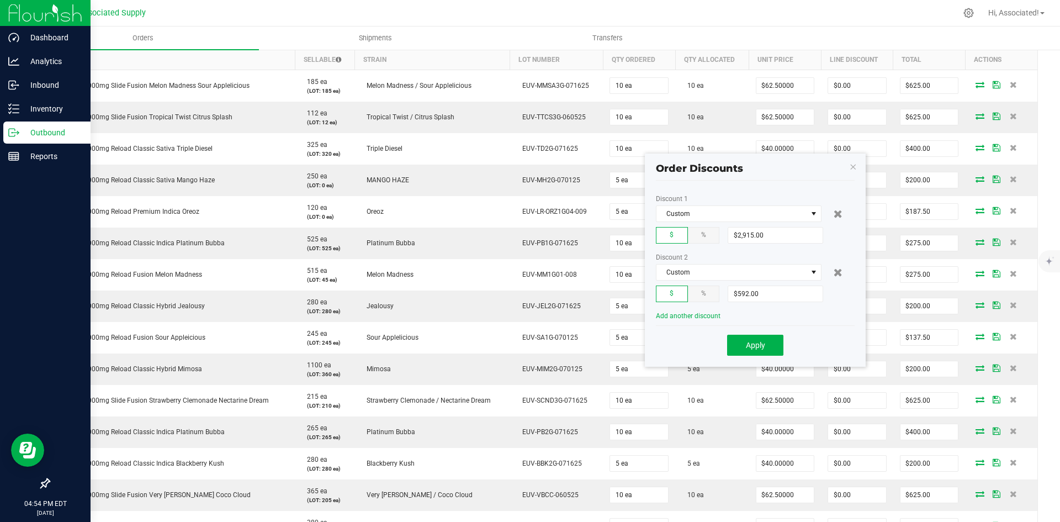
click at [709, 294] on div "%" at bounding box center [704, 293] width 32 height 17
type input "20%"
click at [757, 346] on span "Apply" at bounding box center [755, 345] width 19 height 9
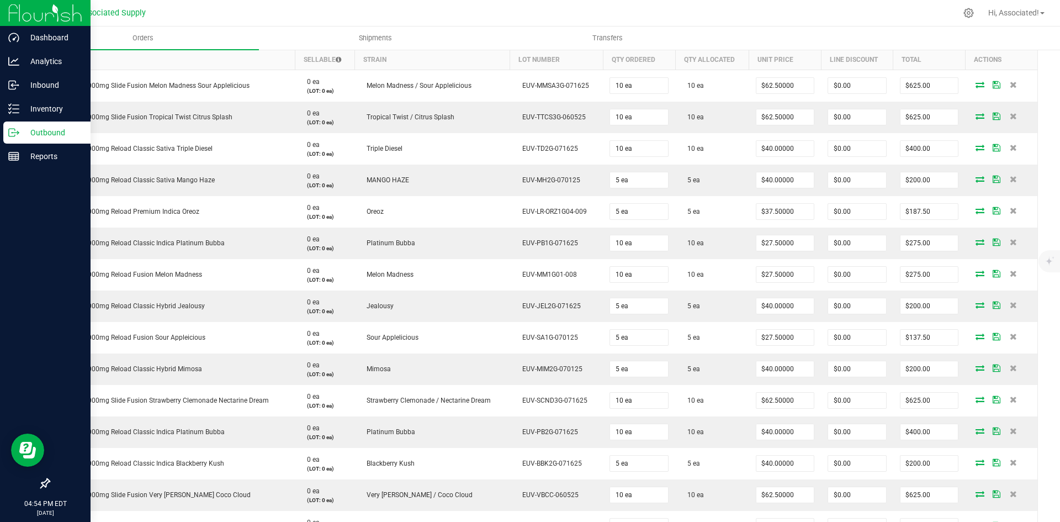
scroll to position [588, 0]
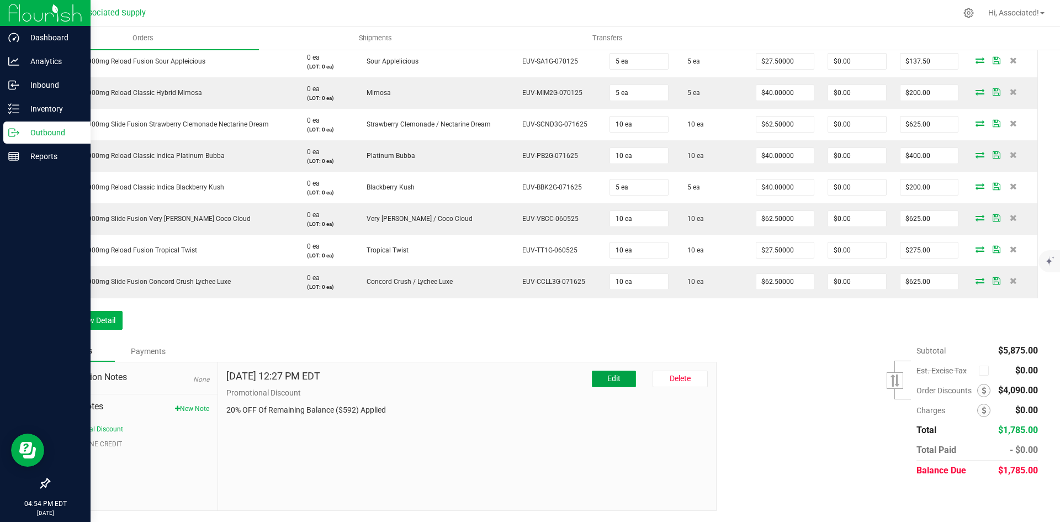
click at [607, 380] on span "Edit" at bounding box center [613, 378] width 13 height 9
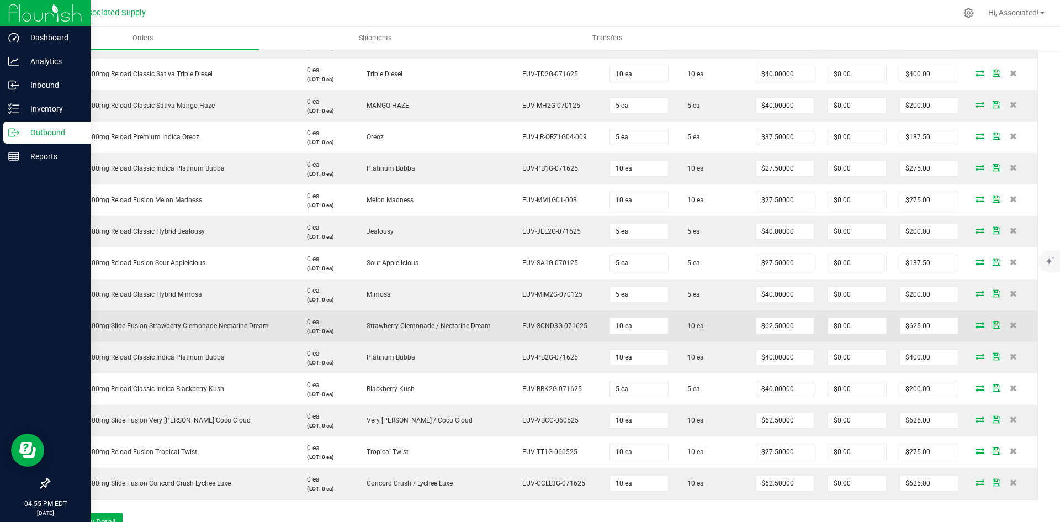
scroll to position [592, 0]
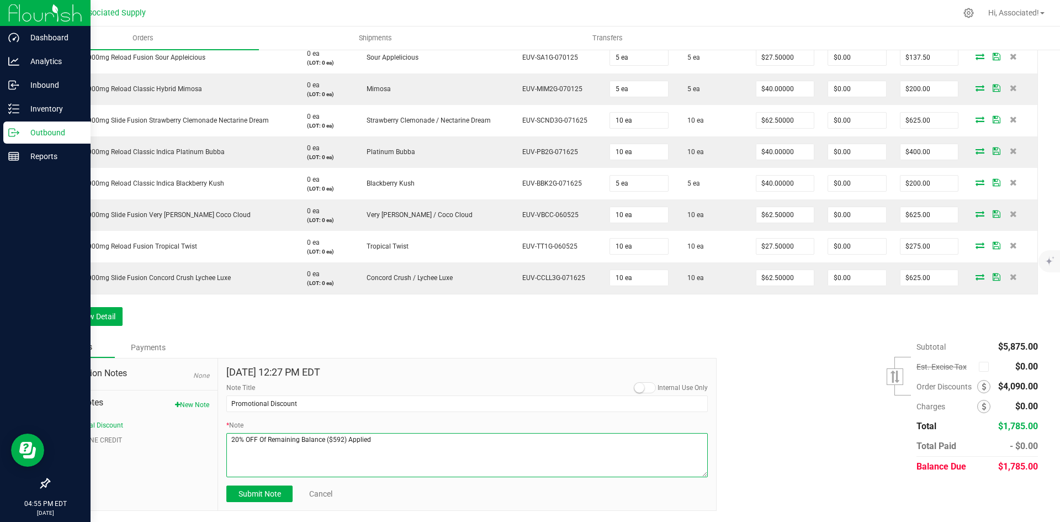
click at [339, 438] on textarea "* Note" at bounding box center [466, 455] width 481 height 44
click at [339, 439] on textarea "* Note" at bounding box center [466, 455] width 481 height 44
click at [458, 445] on textarea "* Note" at bounding box center [466, 455] width 481 height 44
click at [300, 404] on input "Promotional Discount" at bounding box center [466, 403] width 481 height 17
drag, startPoint x: 305, startPoint y: 404, endPoint x: 222, endPoint y: 401, distance: 82.3
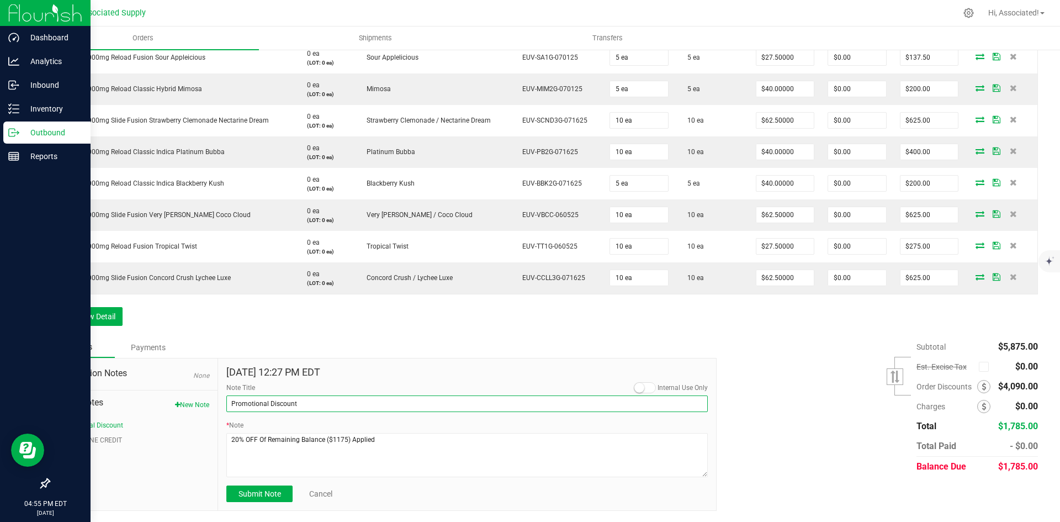
click at [222, 401] on div "[DATE] 12:27 PM EDT Internal Use Only Note Title Promotional Discount * Note Su…" at bounding box center [467, 434] width 498 height 152
drag, startPoint x: 258, startPoint y: 438, endPoint x: 321, endPoint y: 438, distance: 63.5
click at [321, 438] on textarea "* Note" at bounding box center [466, 455] width 481 height 44
paste textarea "Promotional Discount"
click at [291, 460] on textarea "* Note" at bounding box center [466, 455] width 481 height 44
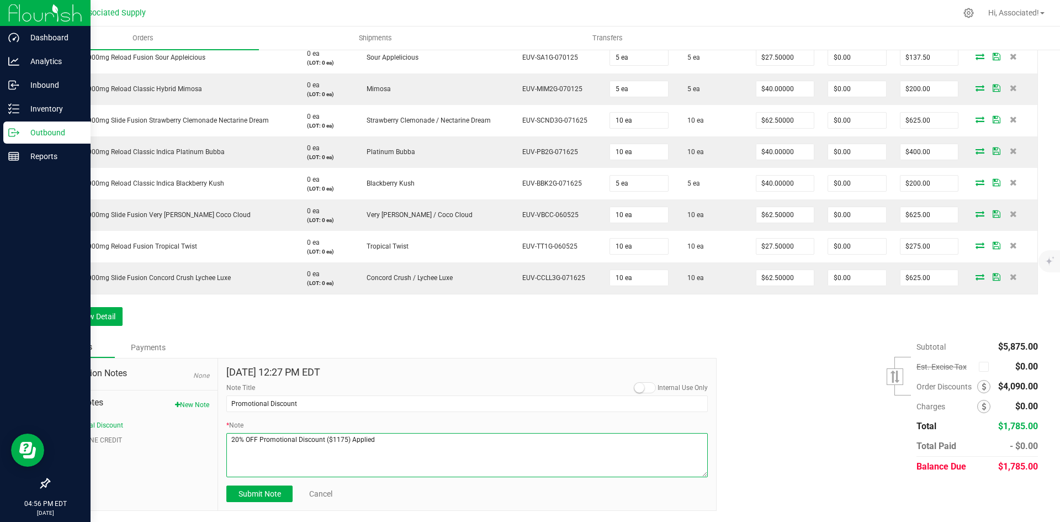
click at [395, 435] on textarea "* Note" at bounding box center [466, 455] width 481 height 44
type textarea "20% OFF Promotional Discount ($1175) Applied"
click at [853, 419] on div "Subtotal $5,875.00 Est. Excise Tax" at bounding box center [872, 407] width 329 height 140
click at [981, 387] on icon at bounding box center [983, 386] width 4 height 8
click at [250, 491] on span "Submit Note" at bounding box center [259, 493] width 42 height 9
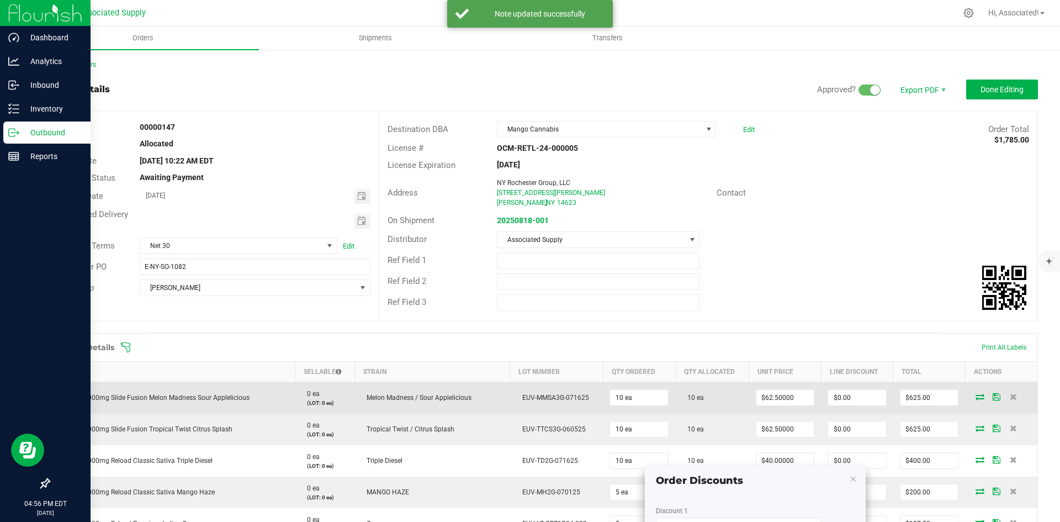
scroll to position [166, 0]
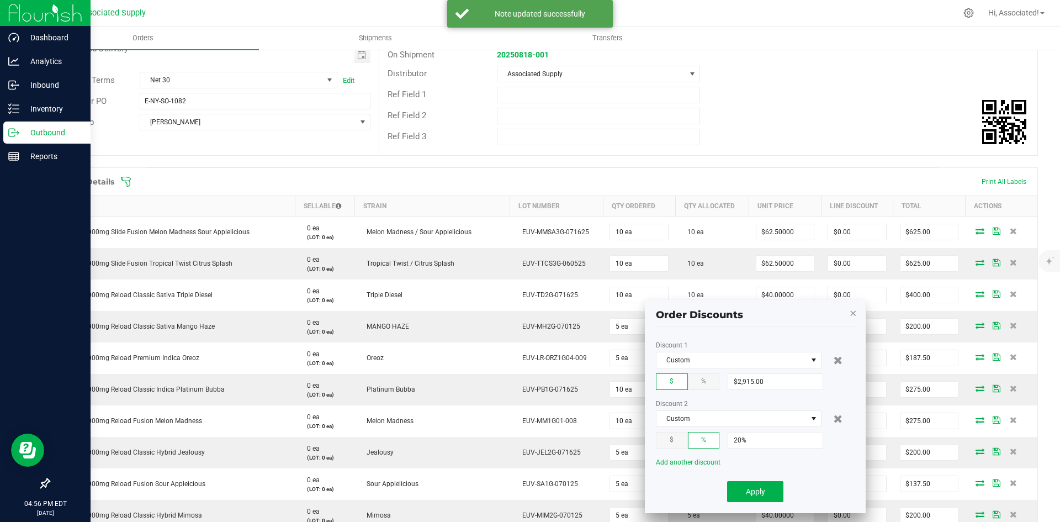
click at [853, 312] on icon "button" at bounding box center [853, 312] width 8 height 13
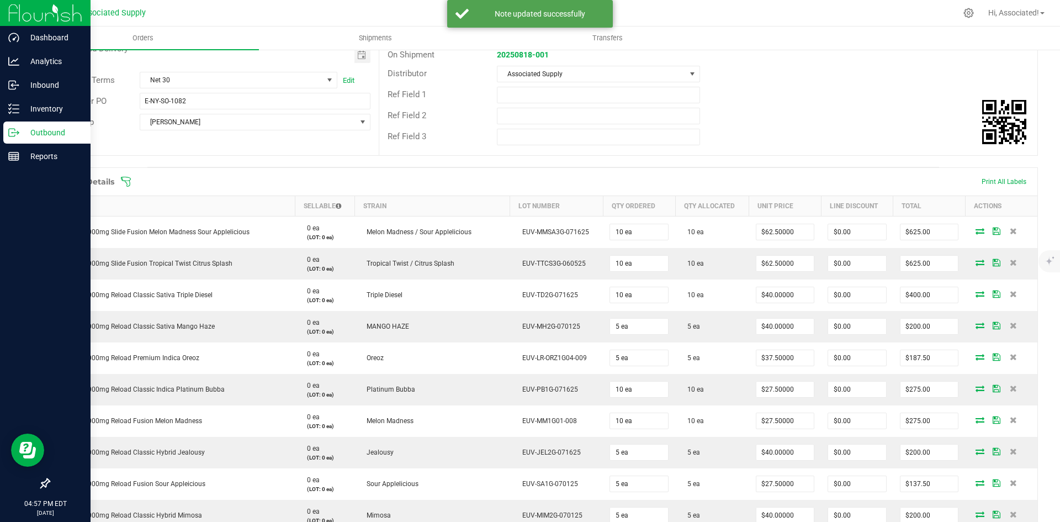
click at [857, 116] on div "Ref Field 2" at bounding box center [708, 115] width 658 height 21
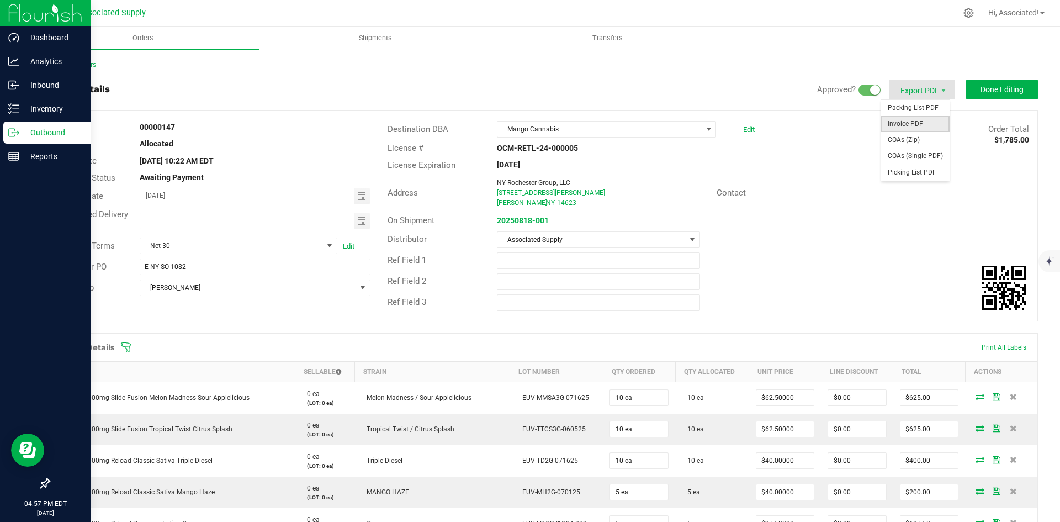
click at [908, 125] on span "Invoice PDF" at bounding box center [915, 124] width 68 height 16
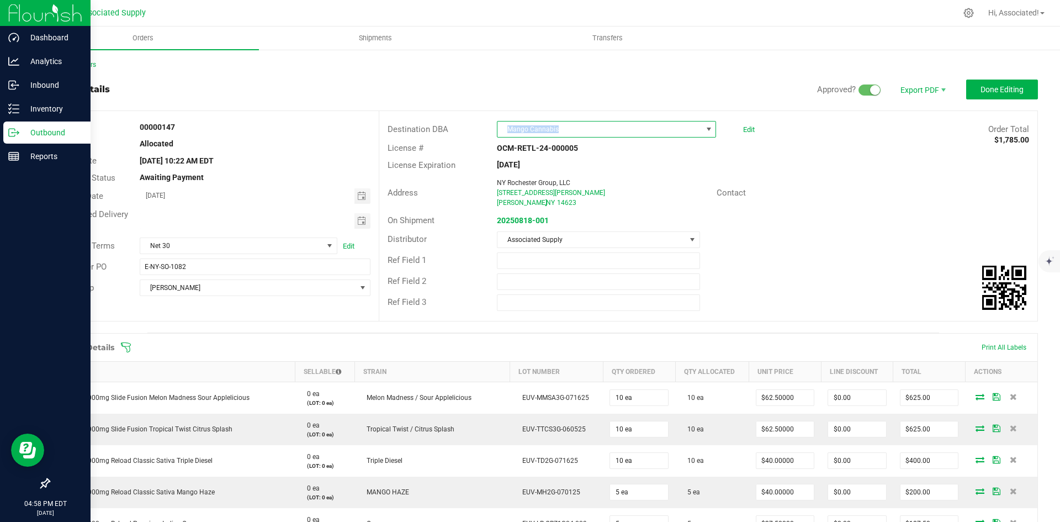
drag, startPoint x: 566, startPoint y: 124, endPoint x: 506, endPoint y: 125, distance: 60.2
click at [506, 125] on span "Mango Cannabis" at bounding box center [599, 128] width 204 height 15
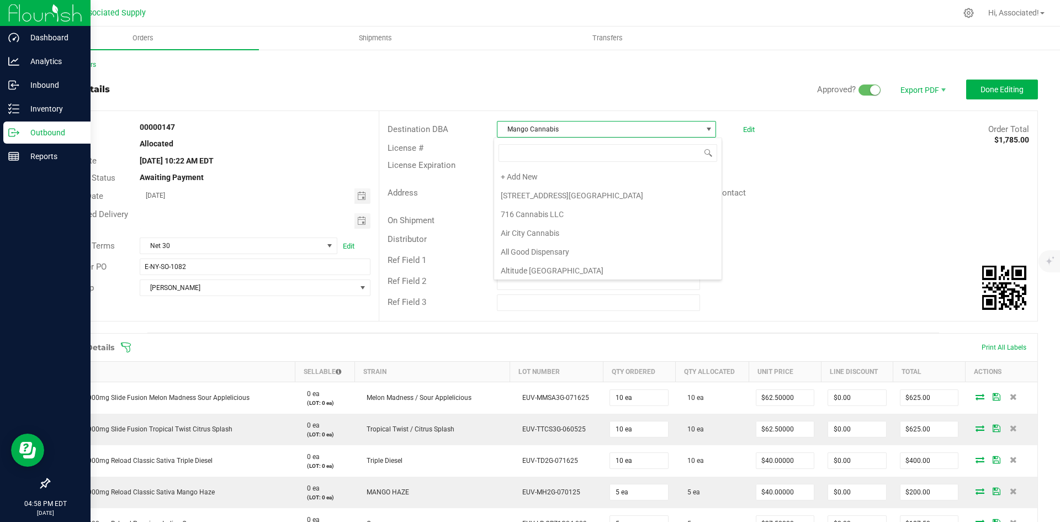
scroll to position [3605, 0]
drag, startPoint x: 560, startPoint y: 129, endPoint x: 491, endPoint y: 129, distance: 69.0
click at [491, 129] on div "Mango Cannabis Edit" at bounding box center [625, 129] width 274 height 17
copy span "Mango Cannabis"
